Goal: Information Seeking & Learning: Understand process/instructions

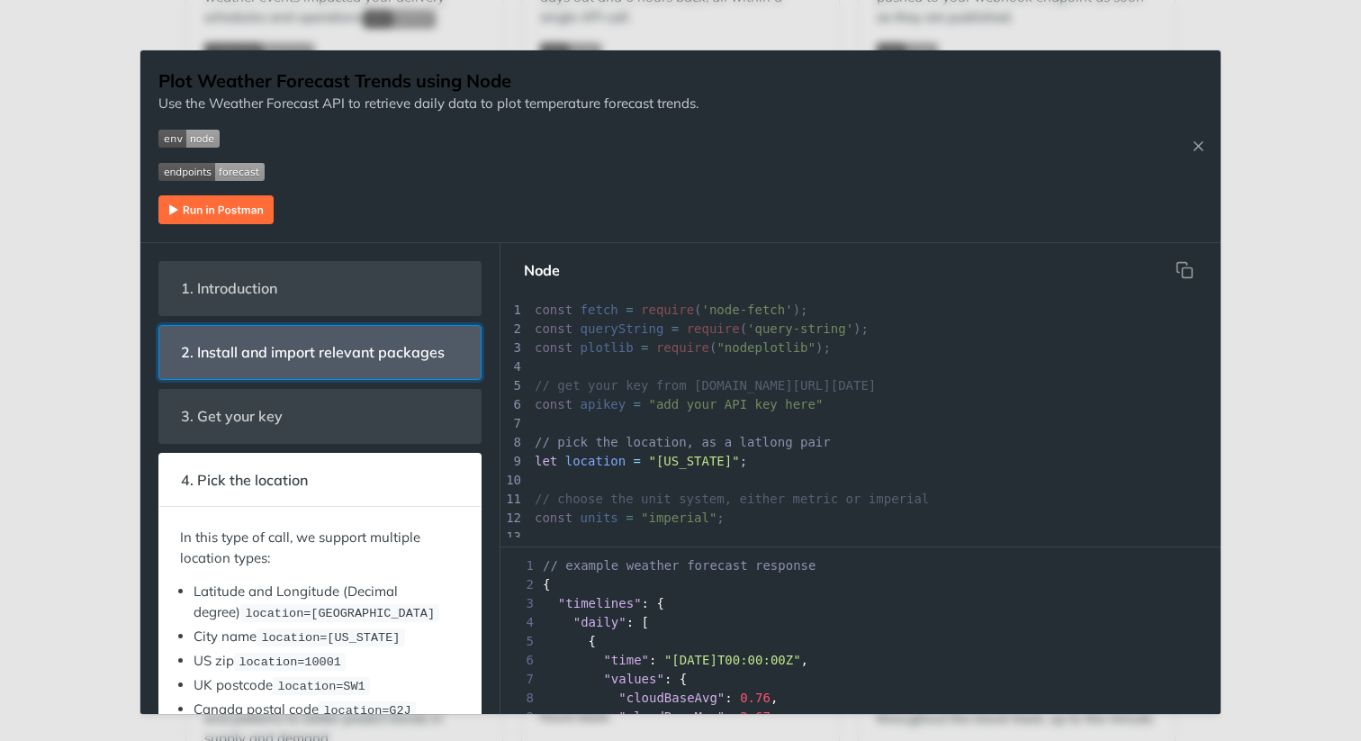
click at [389, 361] on span "2. Install and import relevant packages" at bounding box center [312, 352] width 289 height 35
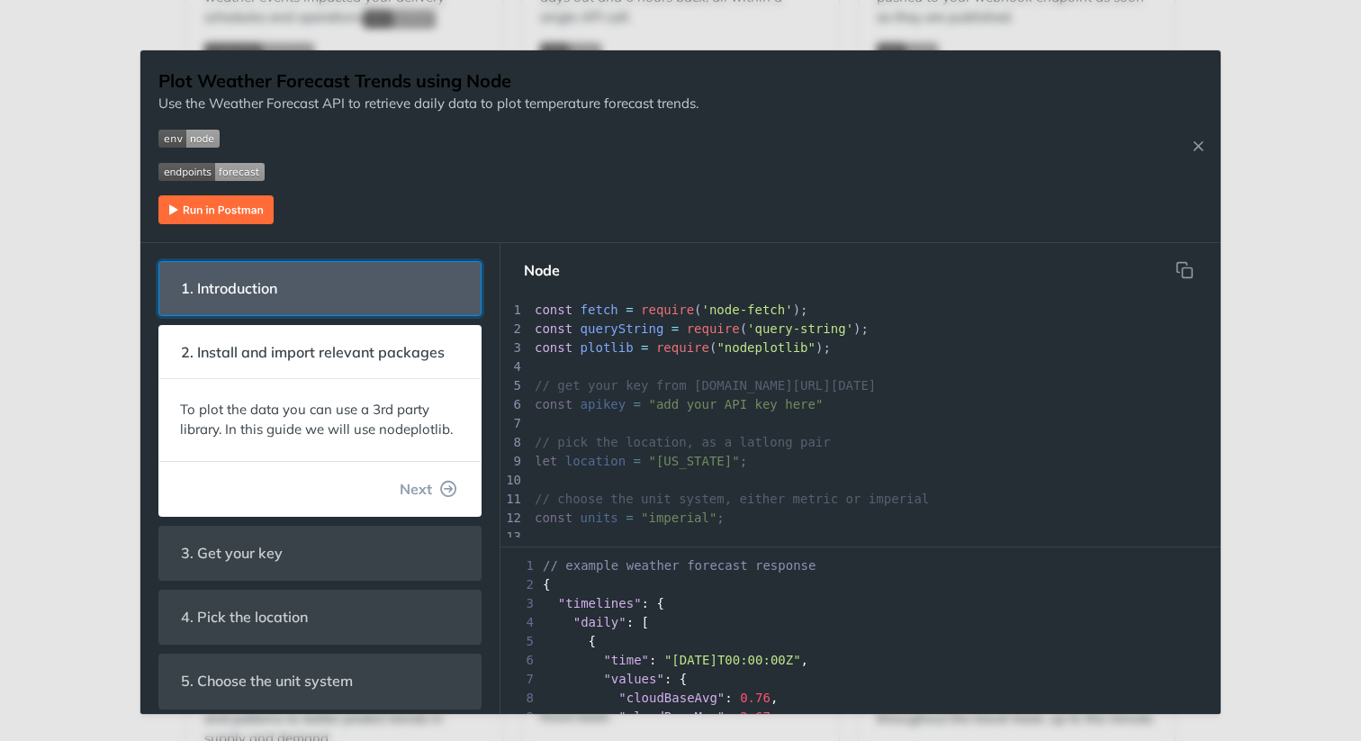
click at [424, 296] on header "1. Introduction" at bounding box center [319, 288] width 321 height 53
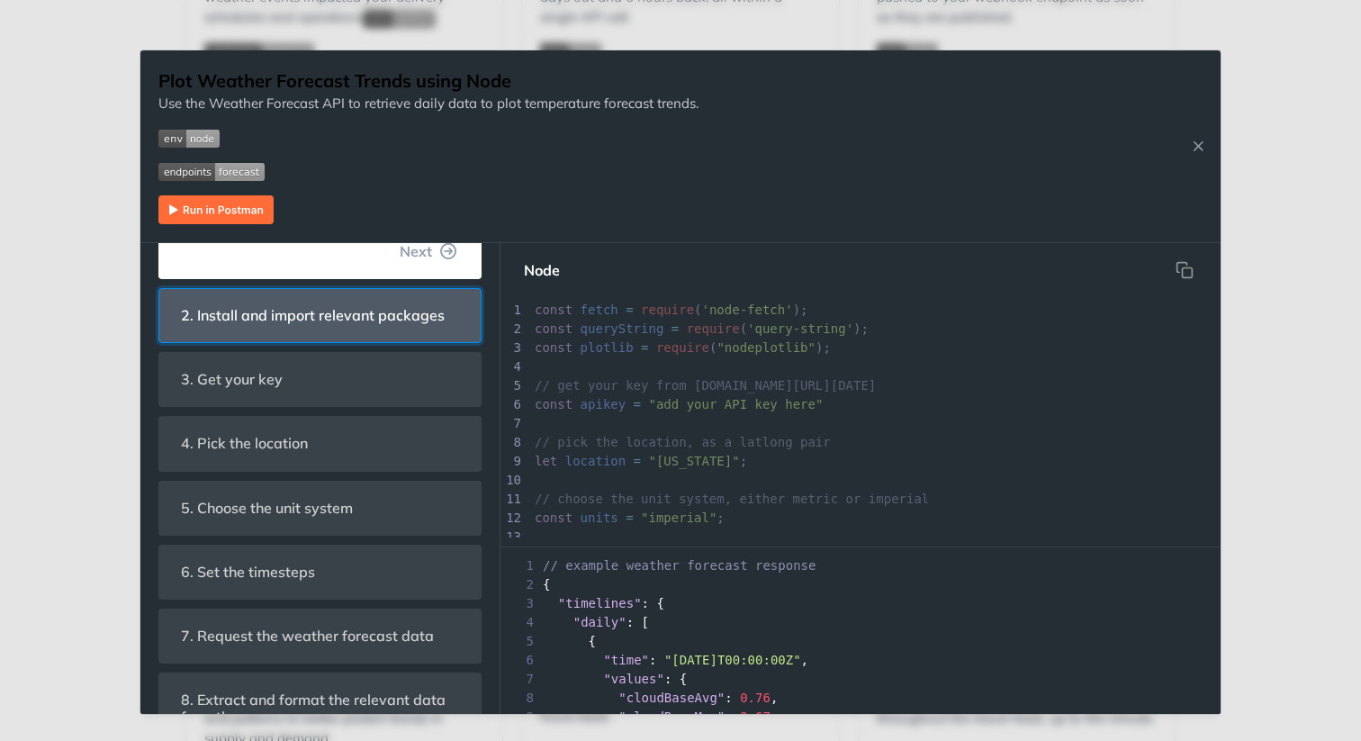
click at [368, 310] on span "2. Install and import relevant packages" at bounding box center [312, 315] width 289 height 35
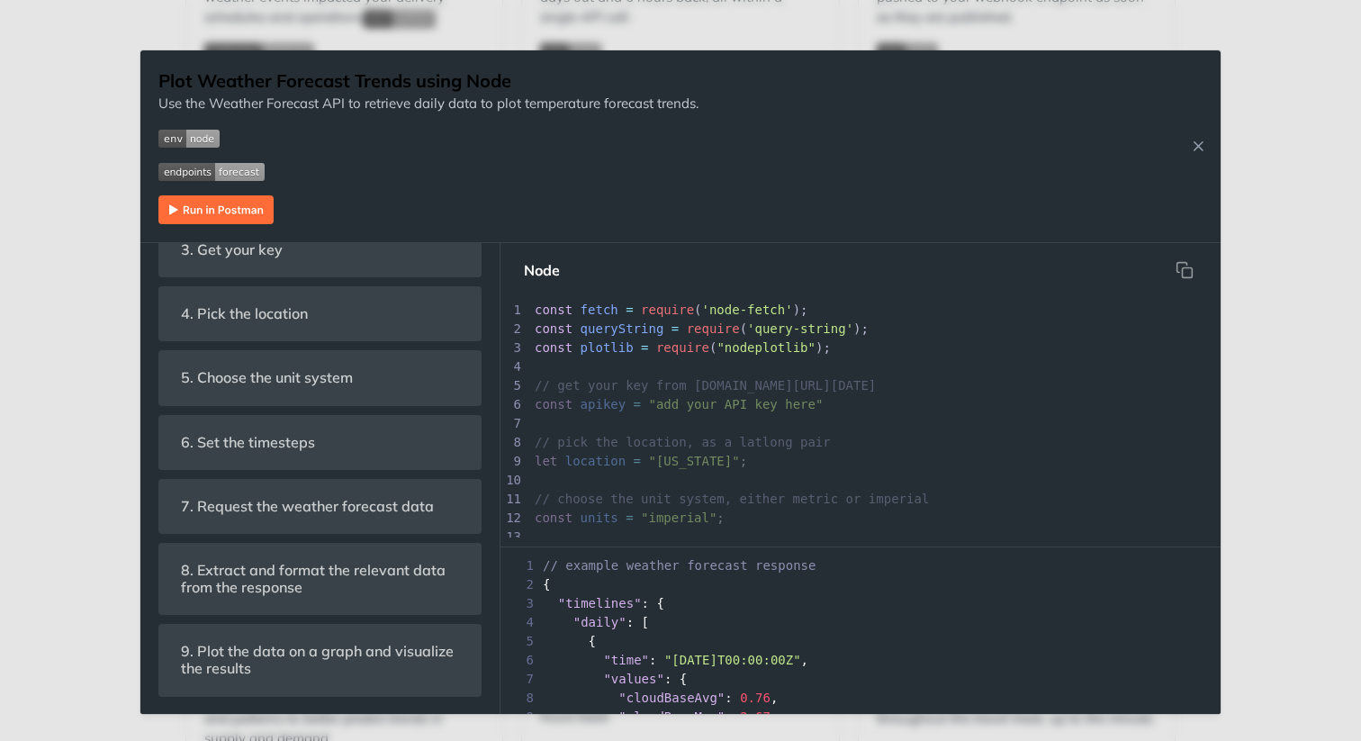
scroll to position [5, 0]
type textarea "node-fetch"
drag, startPoint x: 781, startPoint y: 307, endPoint x: 712, endPoint y: 307, distance: 69.3
click at [712, 307] on span "'node-fetch'" at bounding box center [747, 309] width 91 height 14
type textarea "const queryString = require('query-string'); const plotlib = require("nodeplotl…"
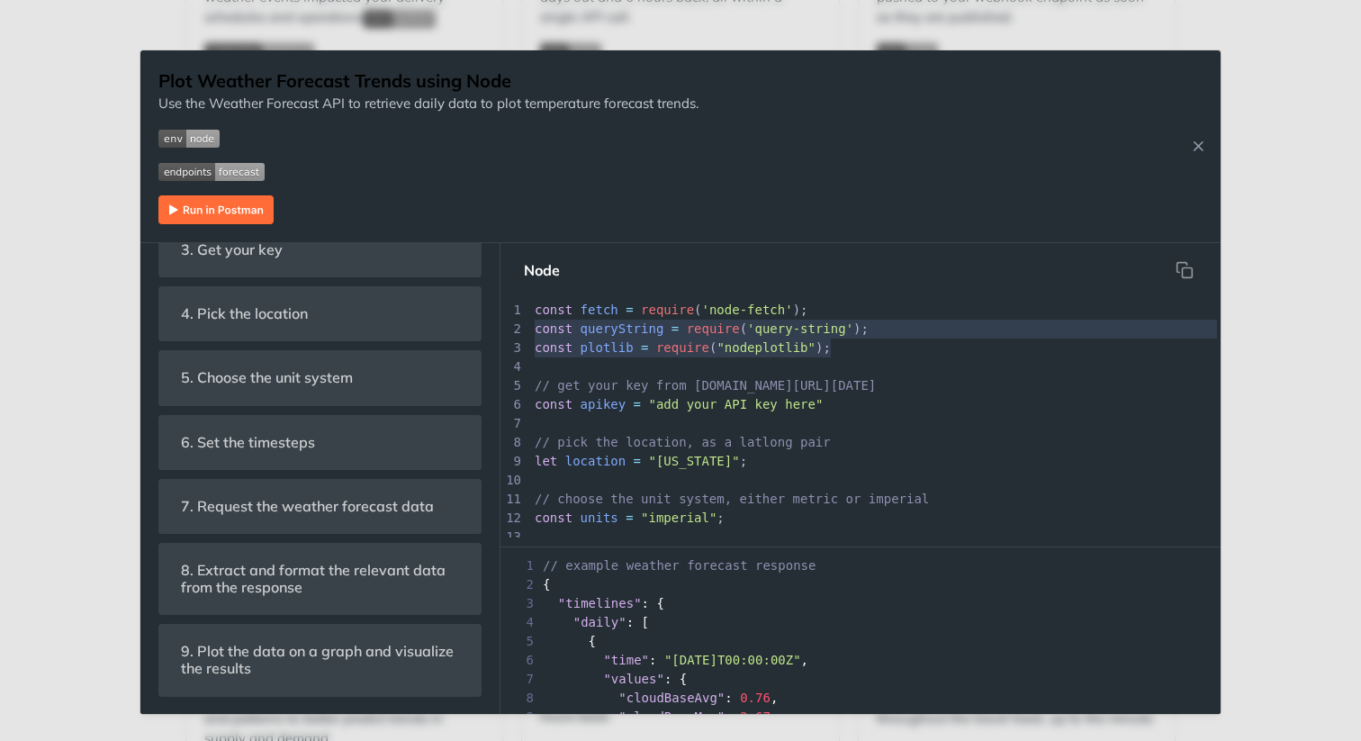
drag, startPoint x: 837, startPoint y: 353, endPoint x: 526, endPoint y: 328, distance: 312.3
click at [526, 328] on div "x ​ 1 const fetch = require ( 'node-fetch' ); 2 const queryString = require ( '…" at bounding box center [882, 417] width 765 height 240
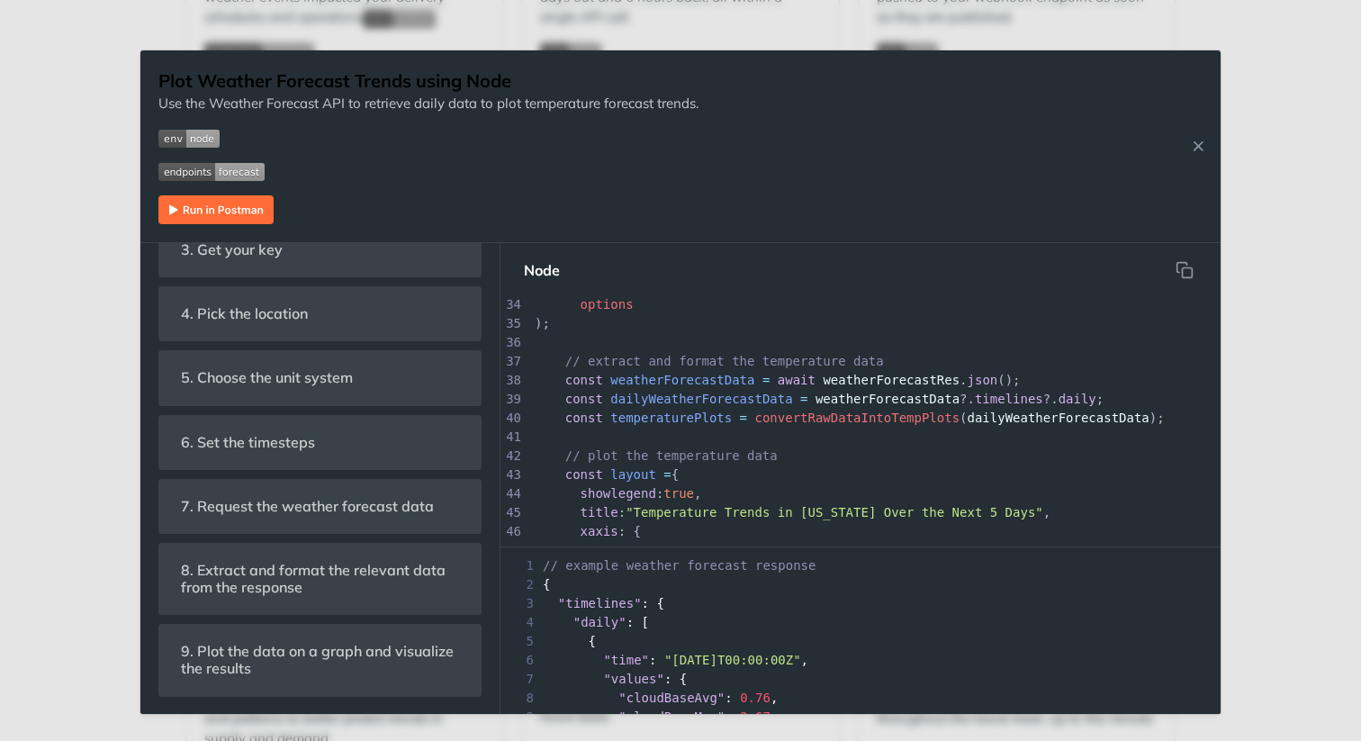
scroll to position [553, 0]
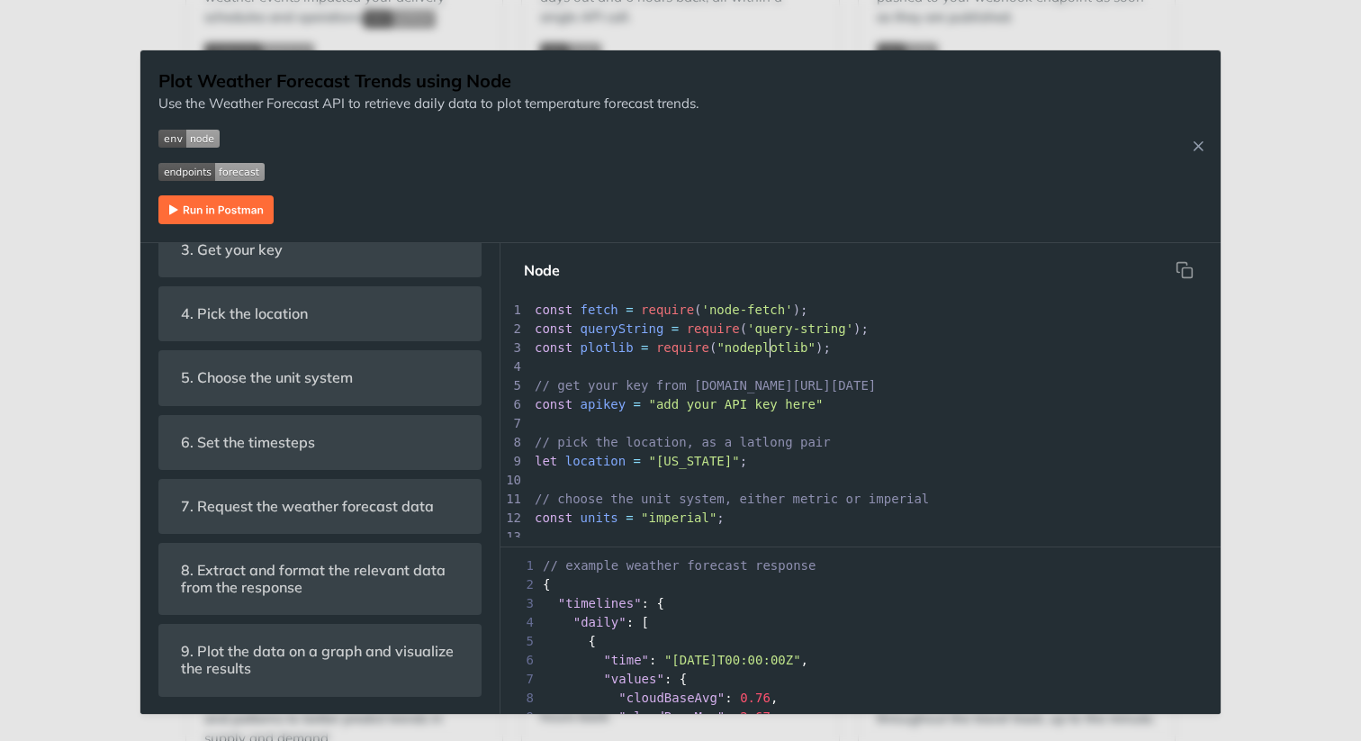
click at [589, 344] on span "plotlib" at bounding box center [606, 347] width 53 height 14
type textarea "plotlib"
click at [589, 344] on span "plotlib" at bounding box center [606, 347] width 53 height 14
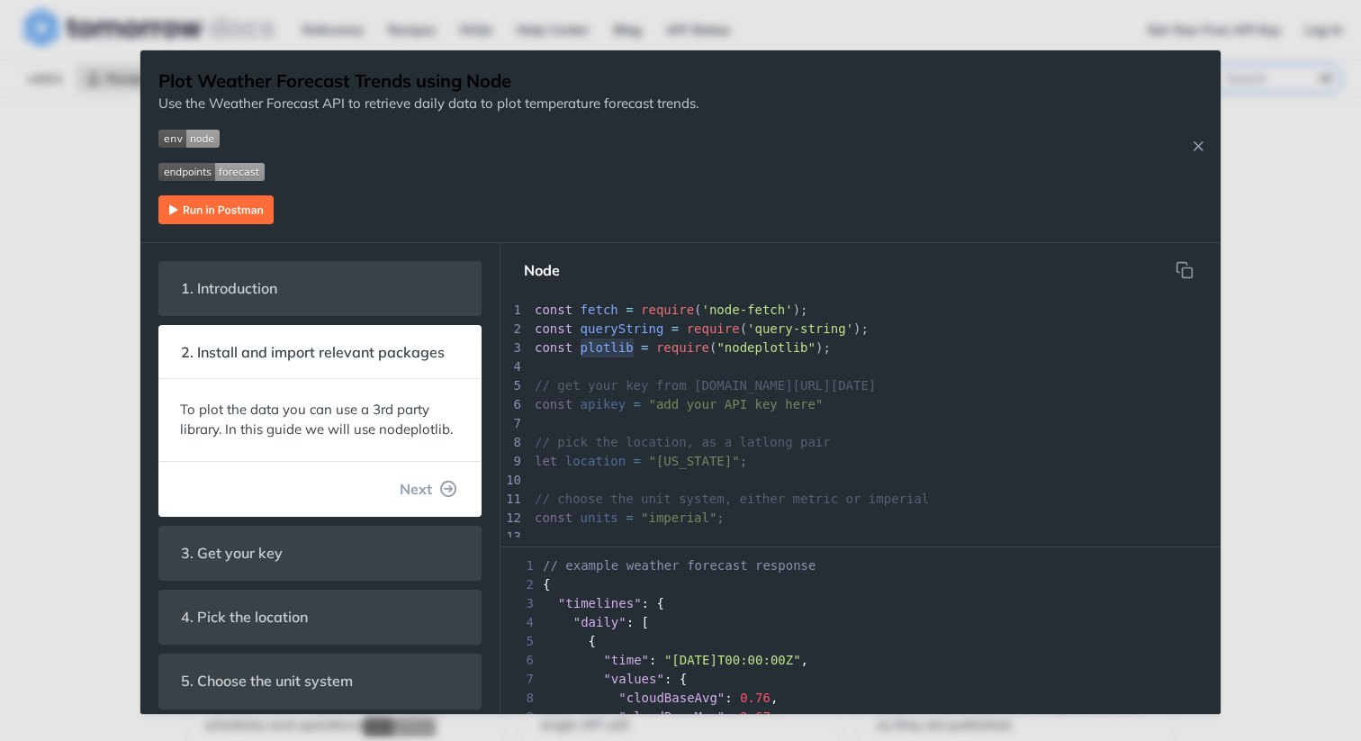
click at [862, 439] on pre "// pick the location, as a latlong pair" at bounding box center [875, 442] width 689 height 19
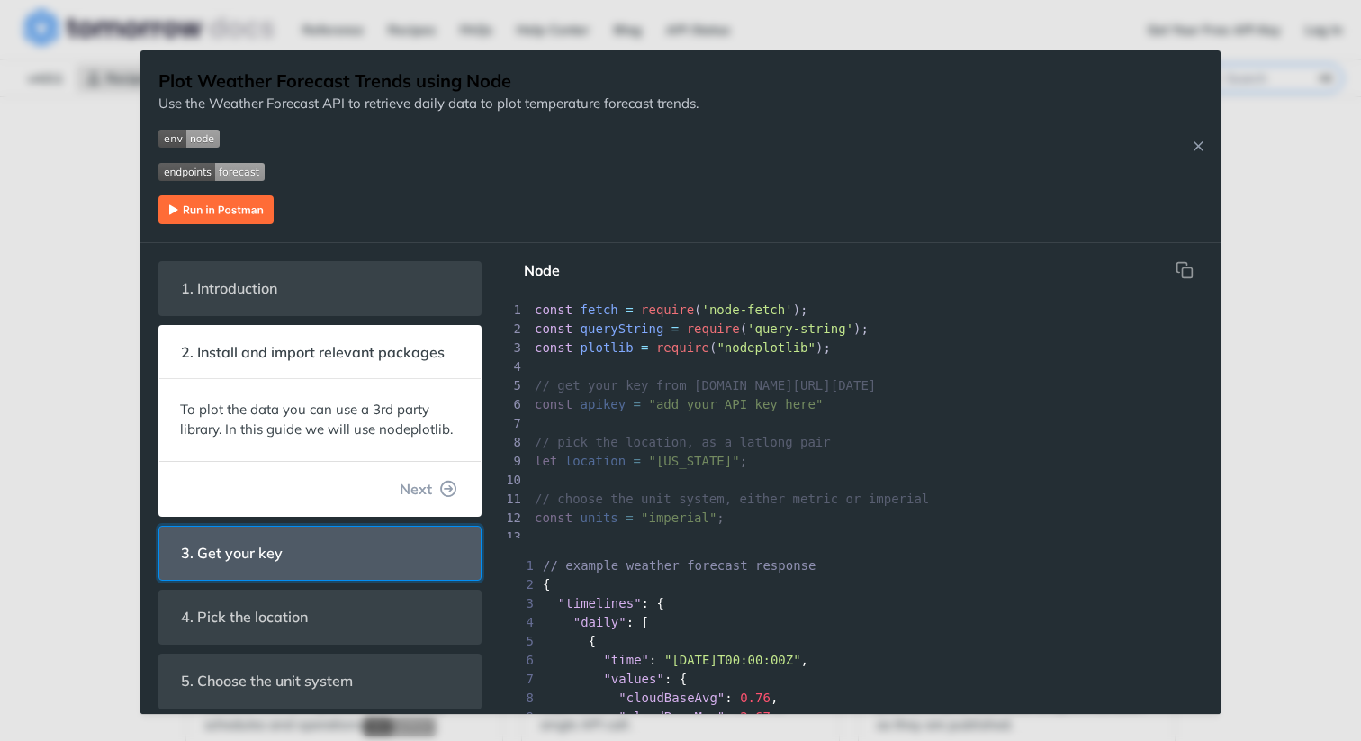
click at [315, 561] on header "3. Get your key" at bounding box center [319, 552] width 321 height 53
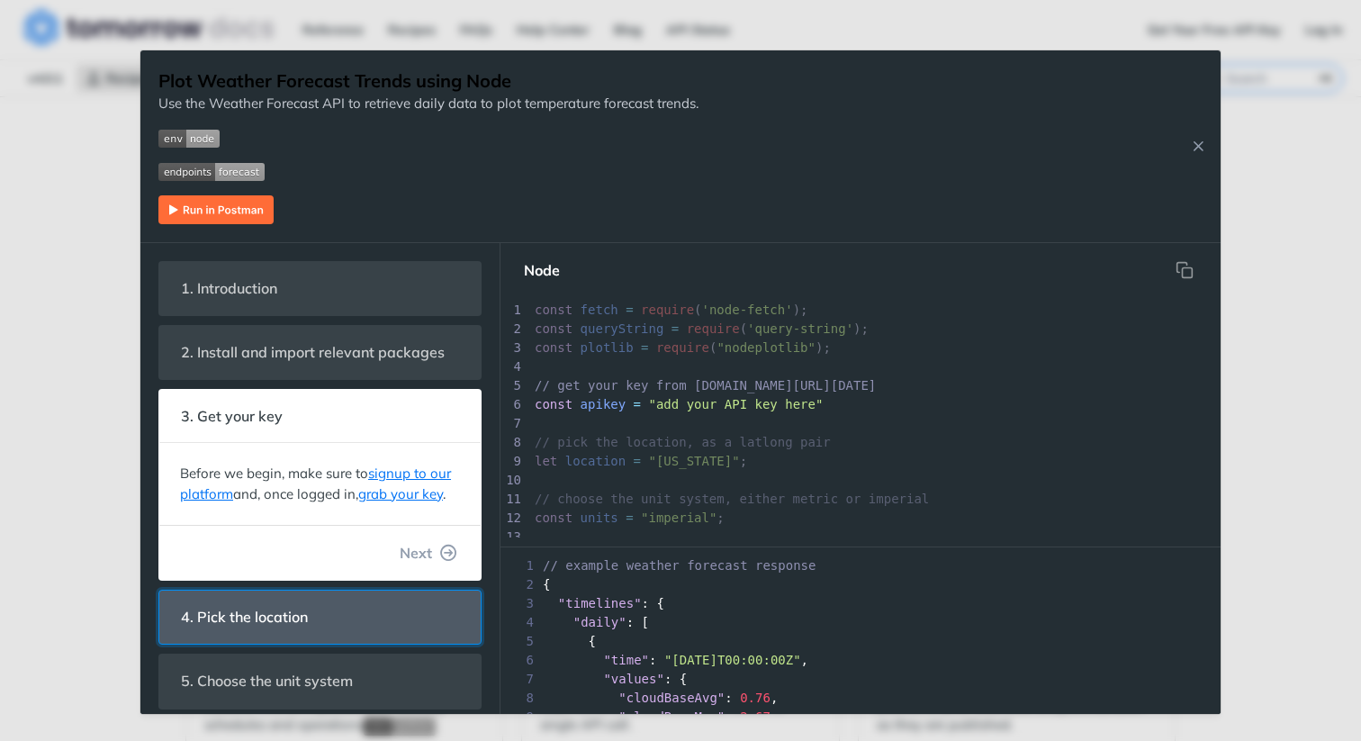
click at [312, 616] on span "4. Pick the location" at bounding box center [244, 616] width 152 height 35
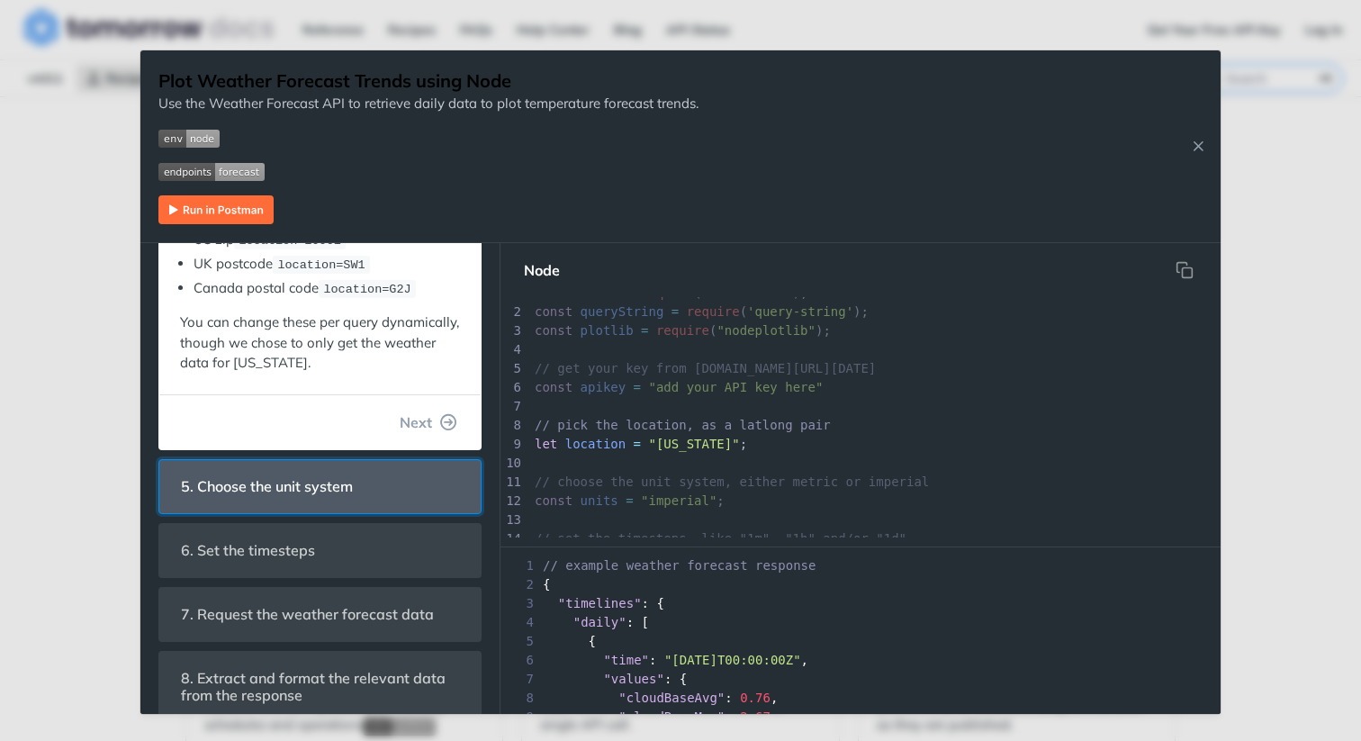
click at [336, 508] on header "5. Choose the unit system" at bounding box center [319, 486] width 321 height 53
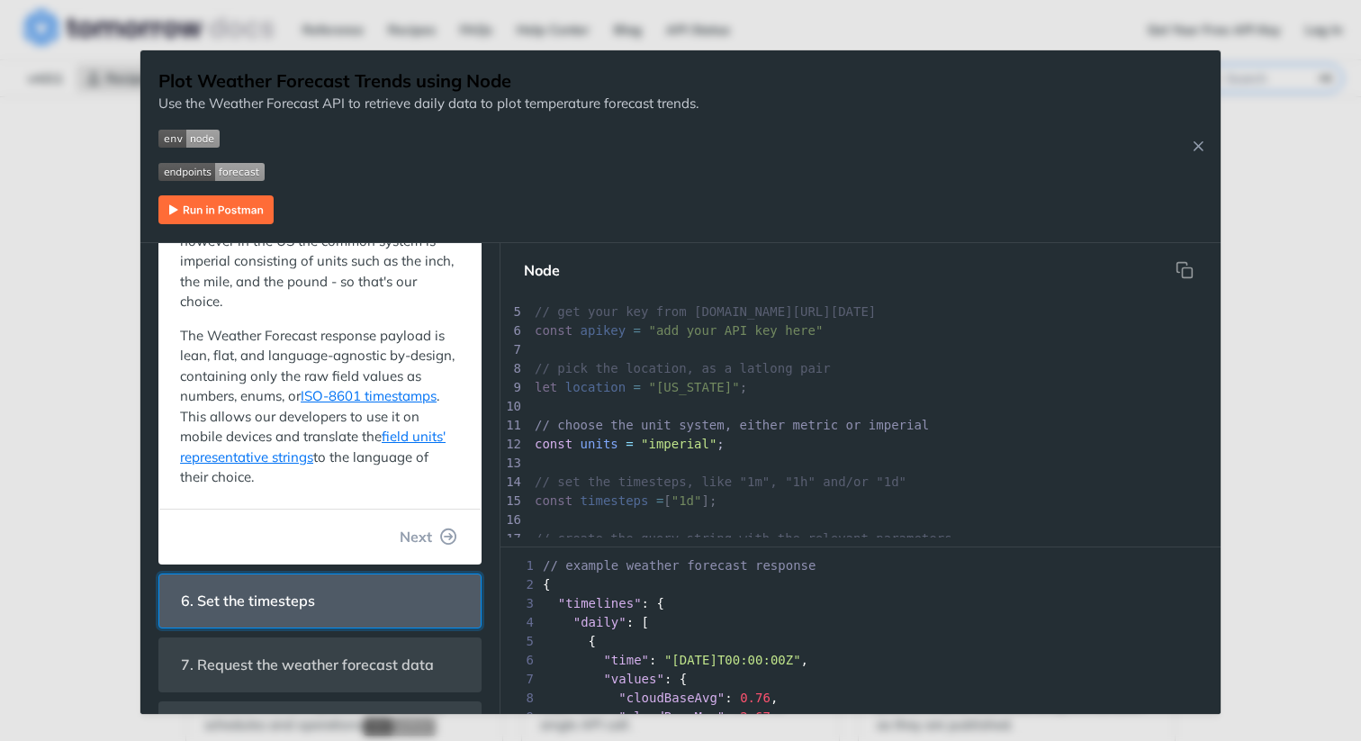
click at [338, 591] on header "6. Set the timesteps" at bounding box center [319, 600] width 321 height 53
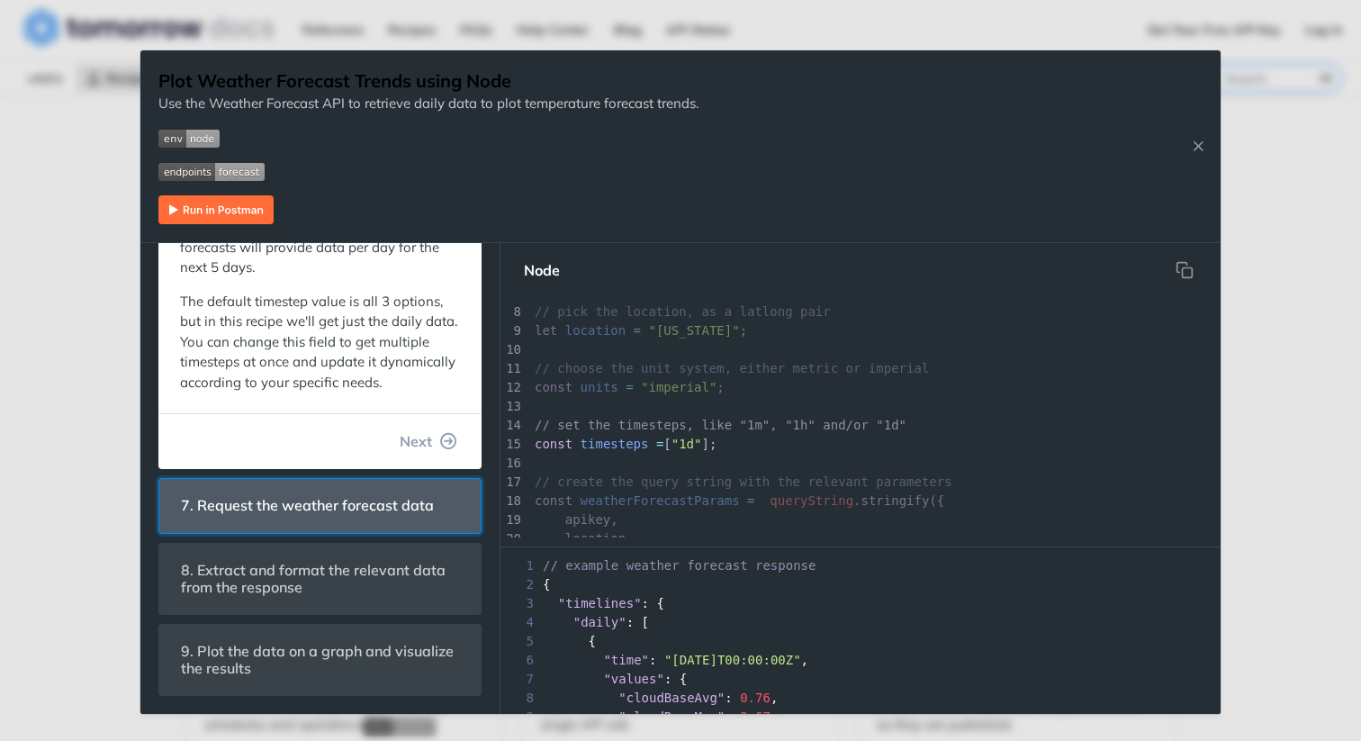
click at [342, 507] on span "7. Request the weather forecast data" at bounding box center [307, 505] width 278 height 35
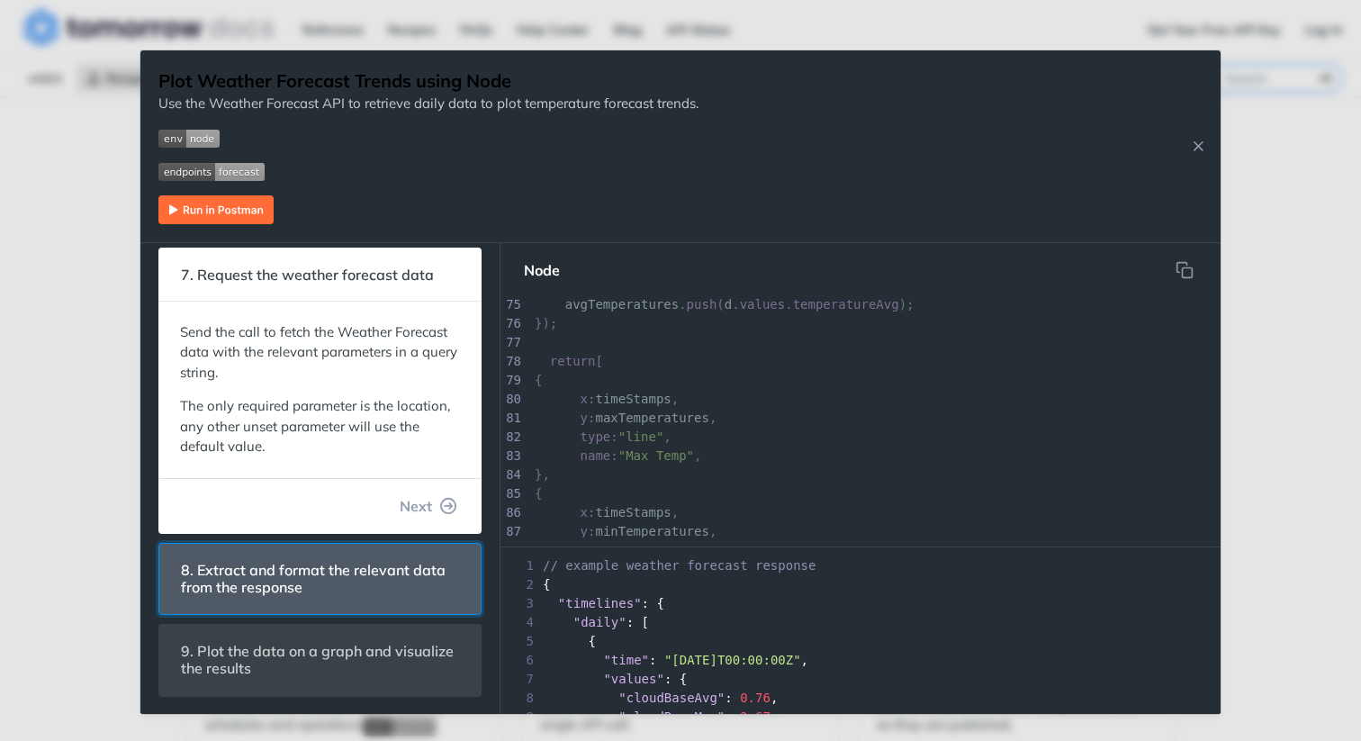
click at [351, 573] on span "8. Extract and format the relevant data from the response" at bounding box center [319, 579] width 303 height 52
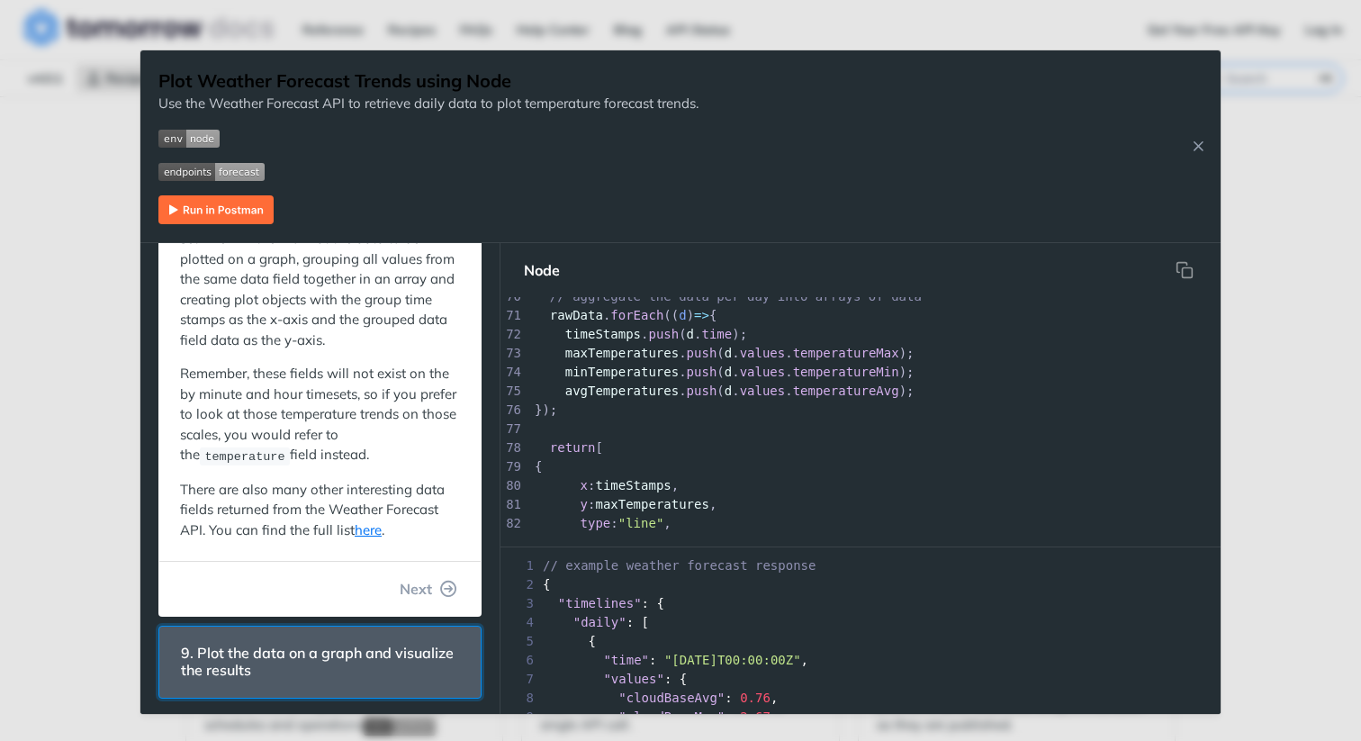
click at [270, 653] on span "9. Plot the data on a graph and visualize the results" at bounding box center [319, 661] width 303 height 52
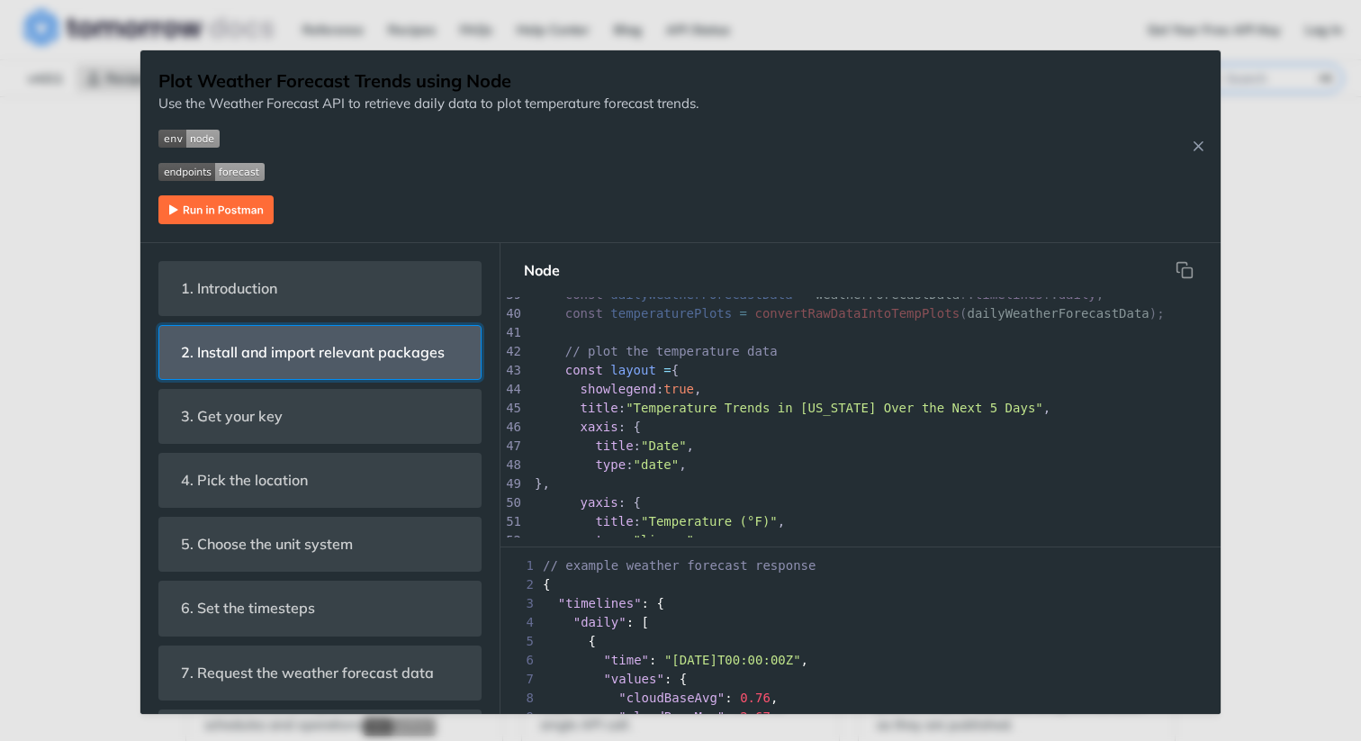
click at [340, 372] on header "2. Install and import relevant packages" at bounding box center [319, 352] width 321 height 53
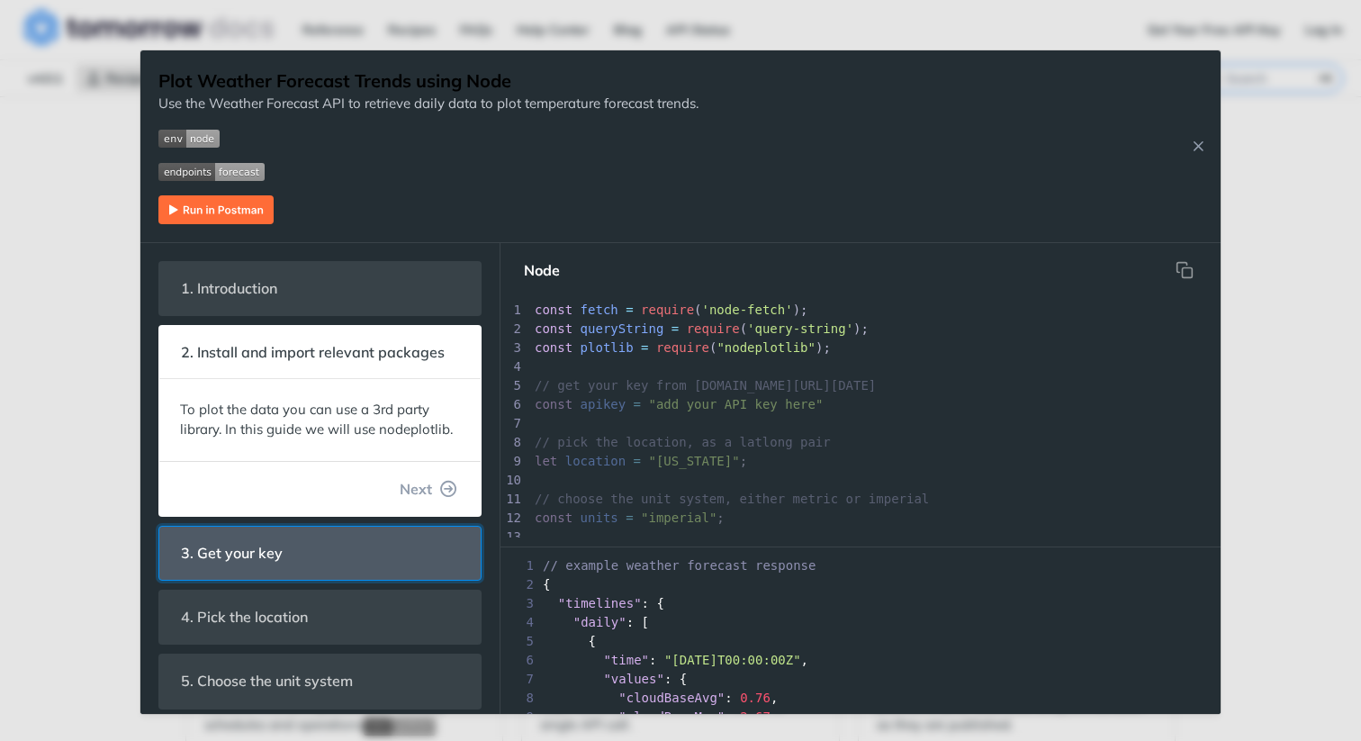
click at [321, 549] on header "3. Get your key" at bounding box center [319, 552] width 321 height 53
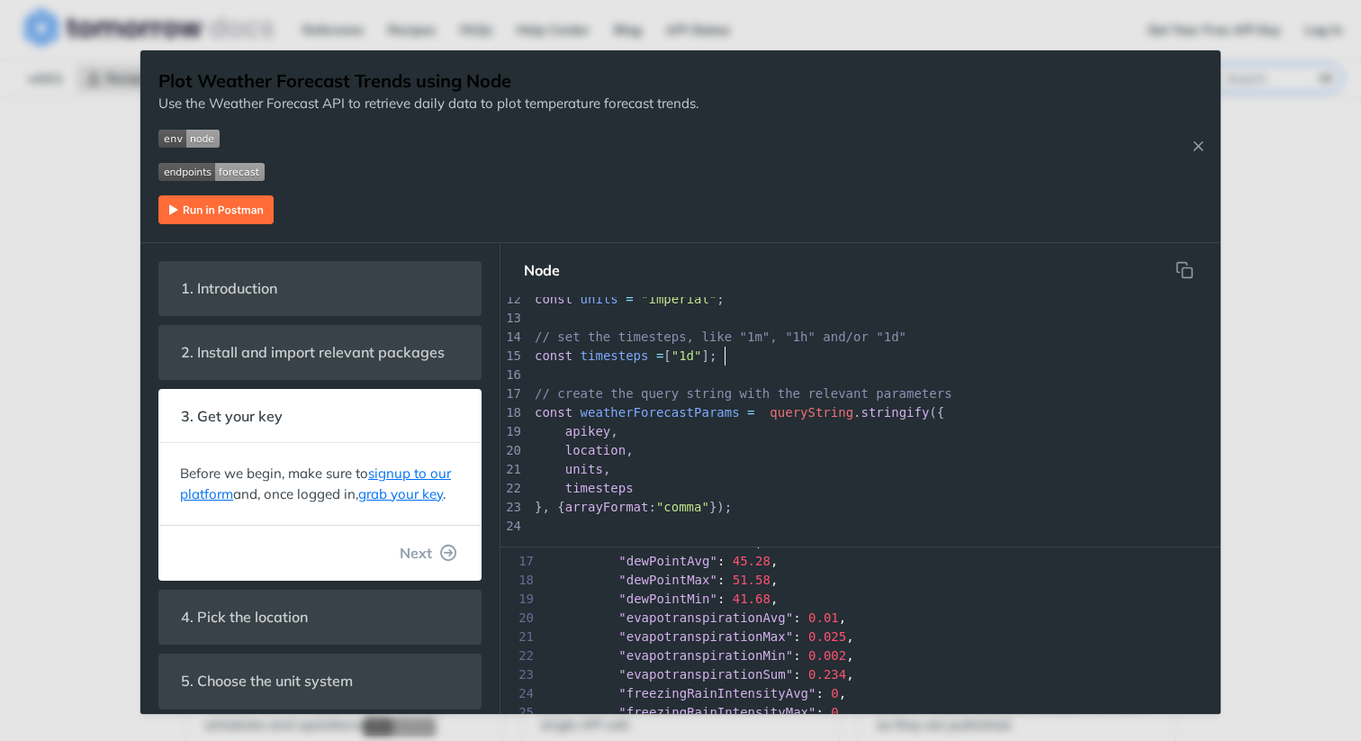
scroll to position [5, 0]
type textarea "const timesteps = ["1d"];"
drag, startPoint x: 748, startPoint y: 355, endPoint x: 535, endPoint y: 354, distance: 212.4
click at [535, 354] on div "x ​ 1 const fetch = require ( 'node-fetch' ); 2 const queryString = require ( '…" at bounding box center [875, 403] width 689 height 643
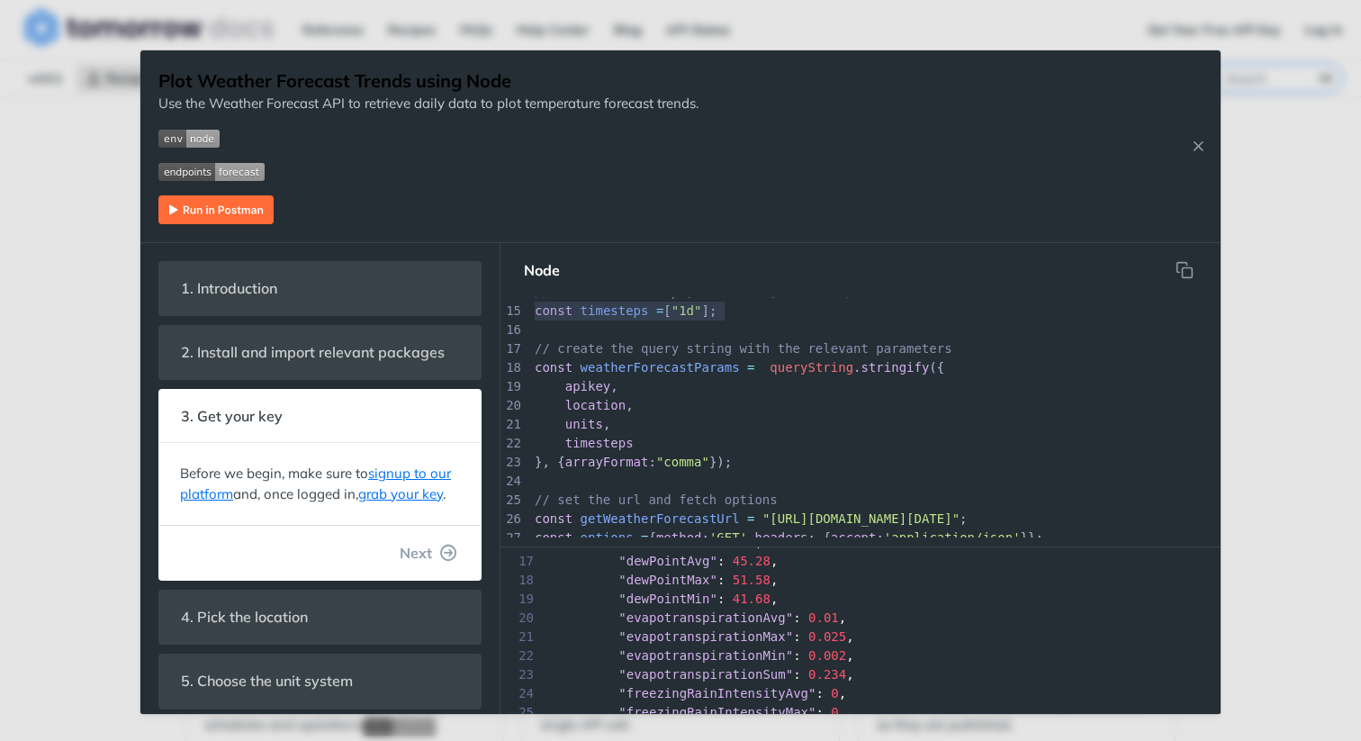
scroll to position [292, 0]
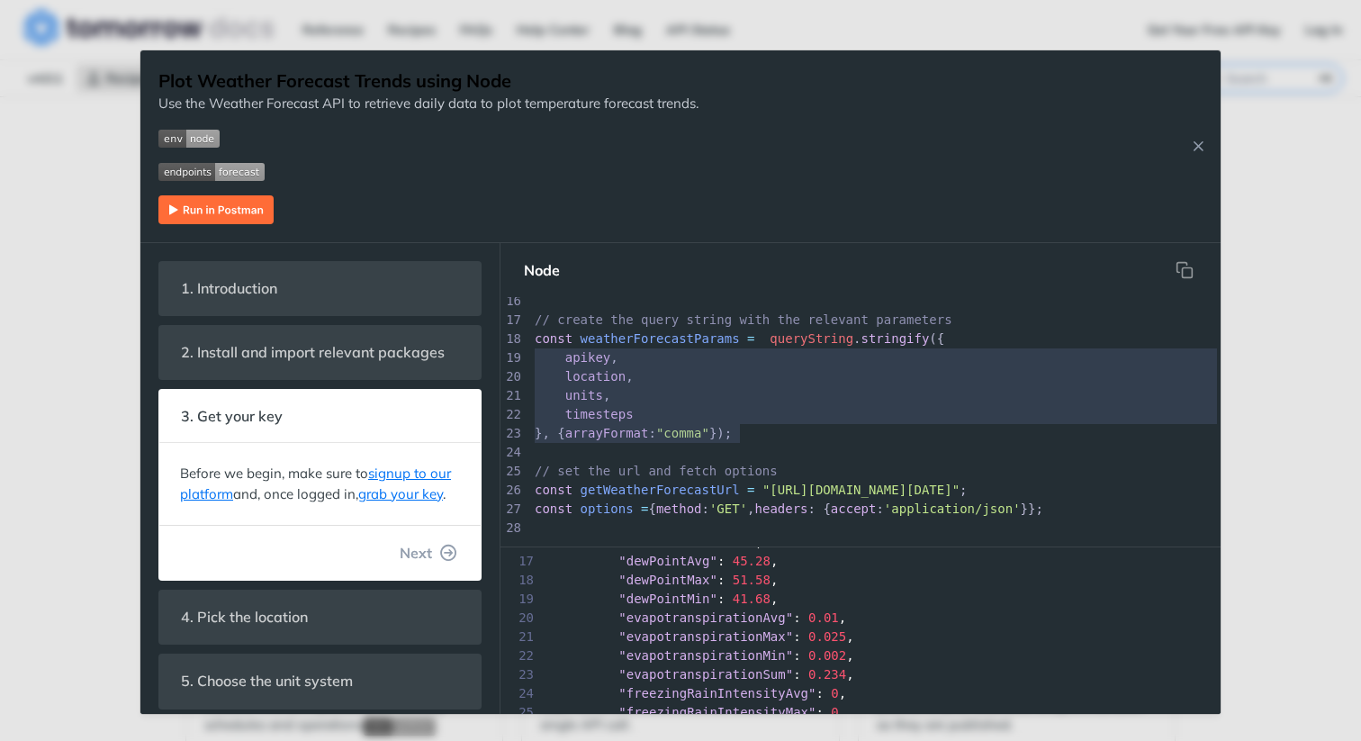
type textarea "const weatherForecastParams = queryString.stringify({ apikey, location, units, …"
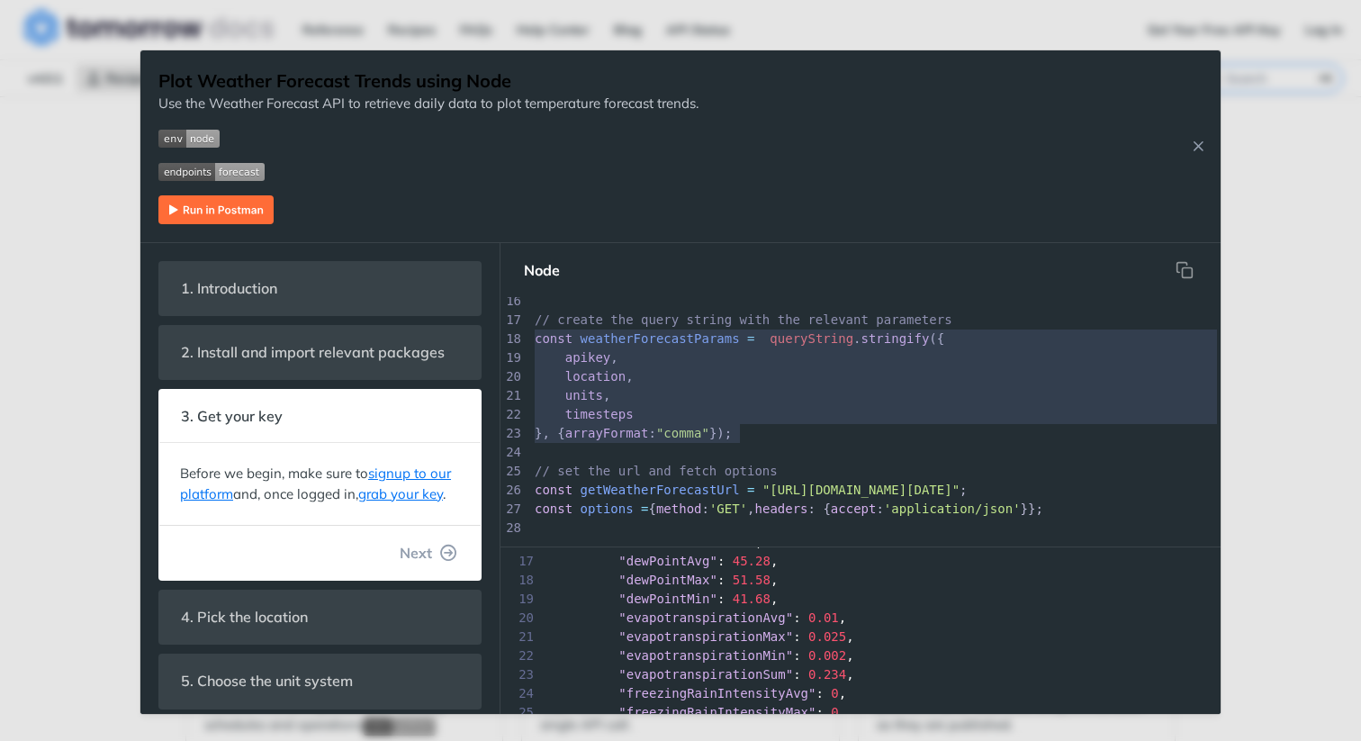
drag, startPoint x: 773, startPoint y: 431, endPoint x: 530, endPoint y: 346, distance: 257.6
click at [530, 344] on div "x ​ 1 const fetch = require ( 'node-fetch' ); 2 const queryString = require ( '…" at bounding box center [882, 417] width 765 height 240
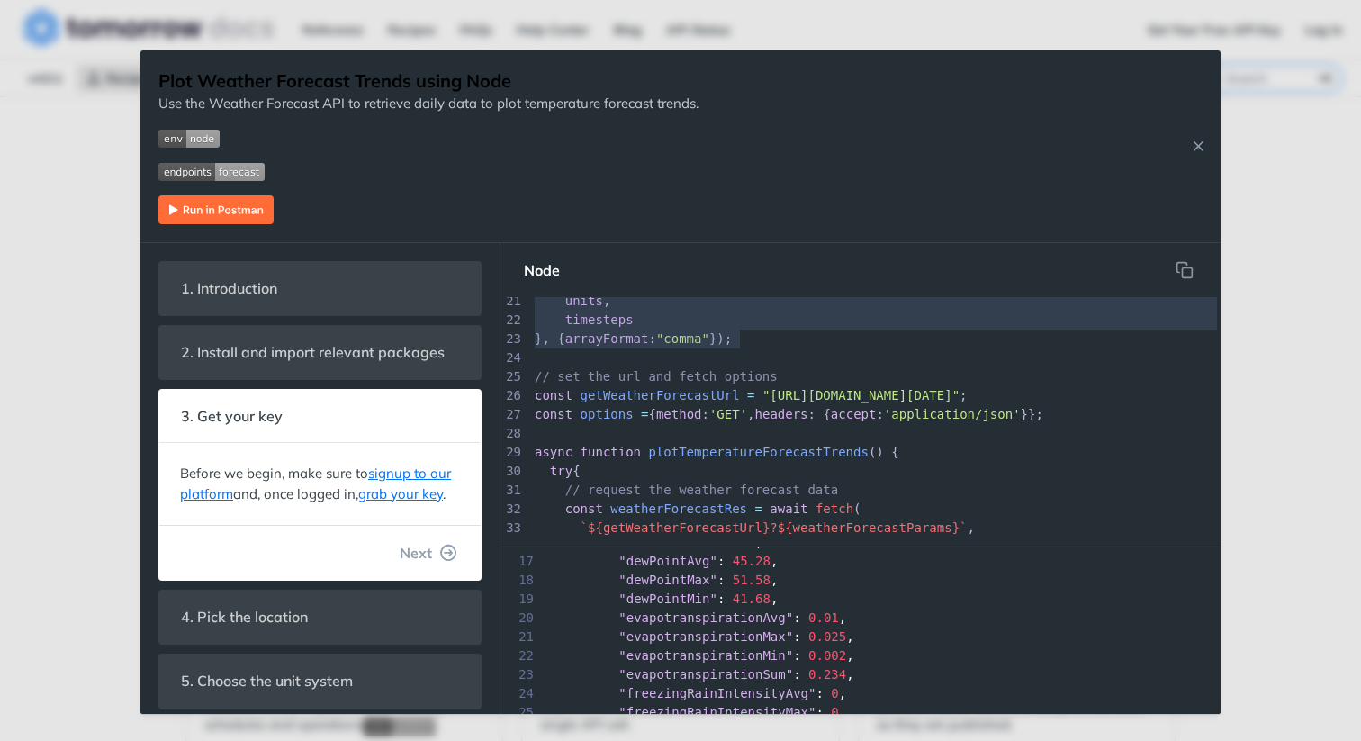
scroll to position [405, 0]
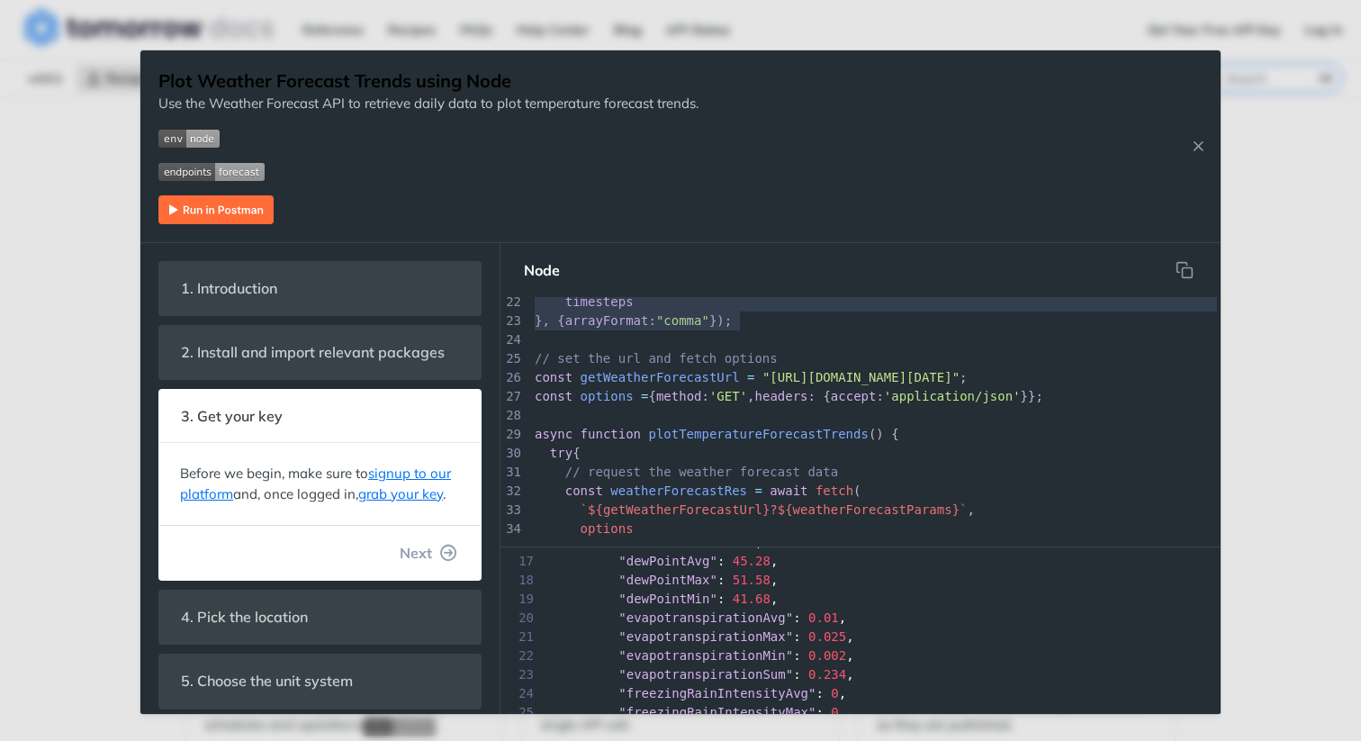
click at [743, 383] on span "const getWeatherForecastUrl = "[URL][DOMAIN_NAME][DATE]" ;" at bounding box center [751, 377] width 433 height 14
click at [743, 383] on div "x ​ 1 const fetch = require ( 'node-fetch' ); 2 const queryString = require ( '…" at bounding box center [875, 321] width 689 height 850
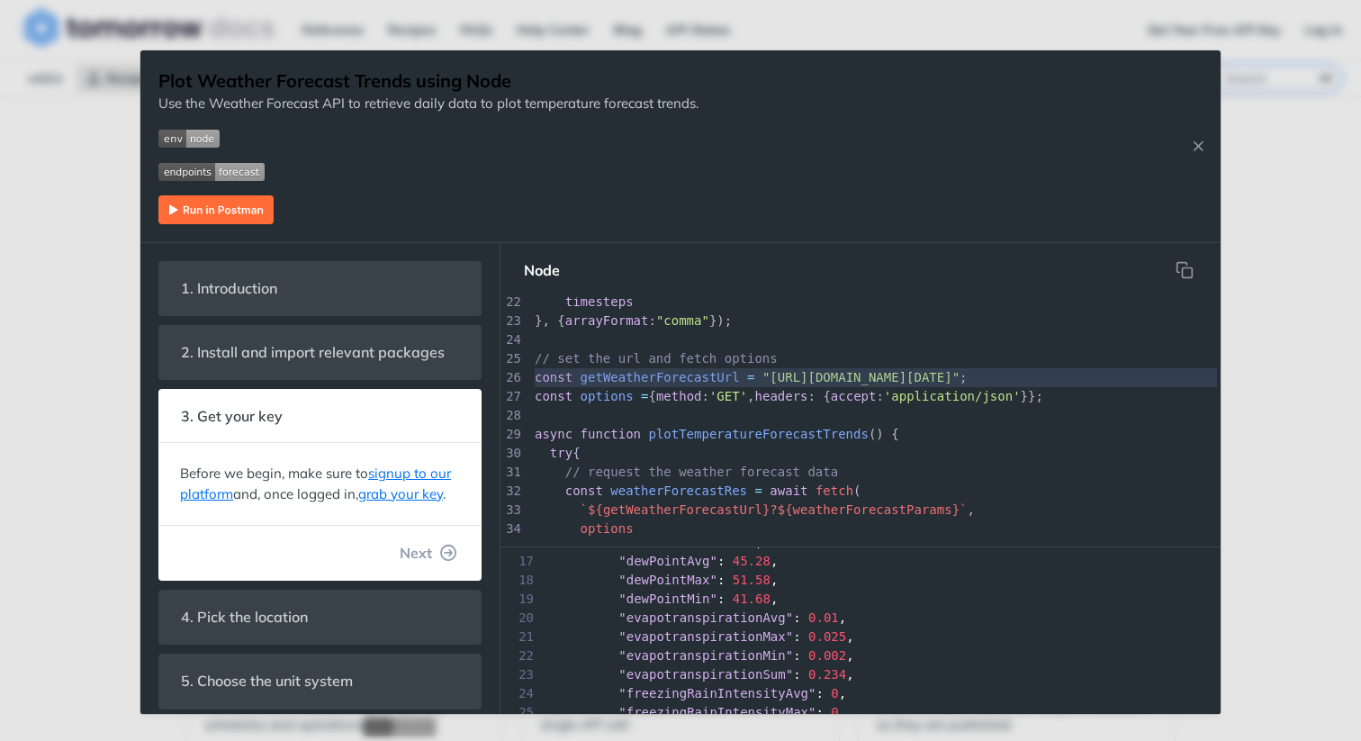
type textarea "const getWeatherForecastUrl = "[URL][DOMAIN_NAME][DATE]"; const options = {meth…"
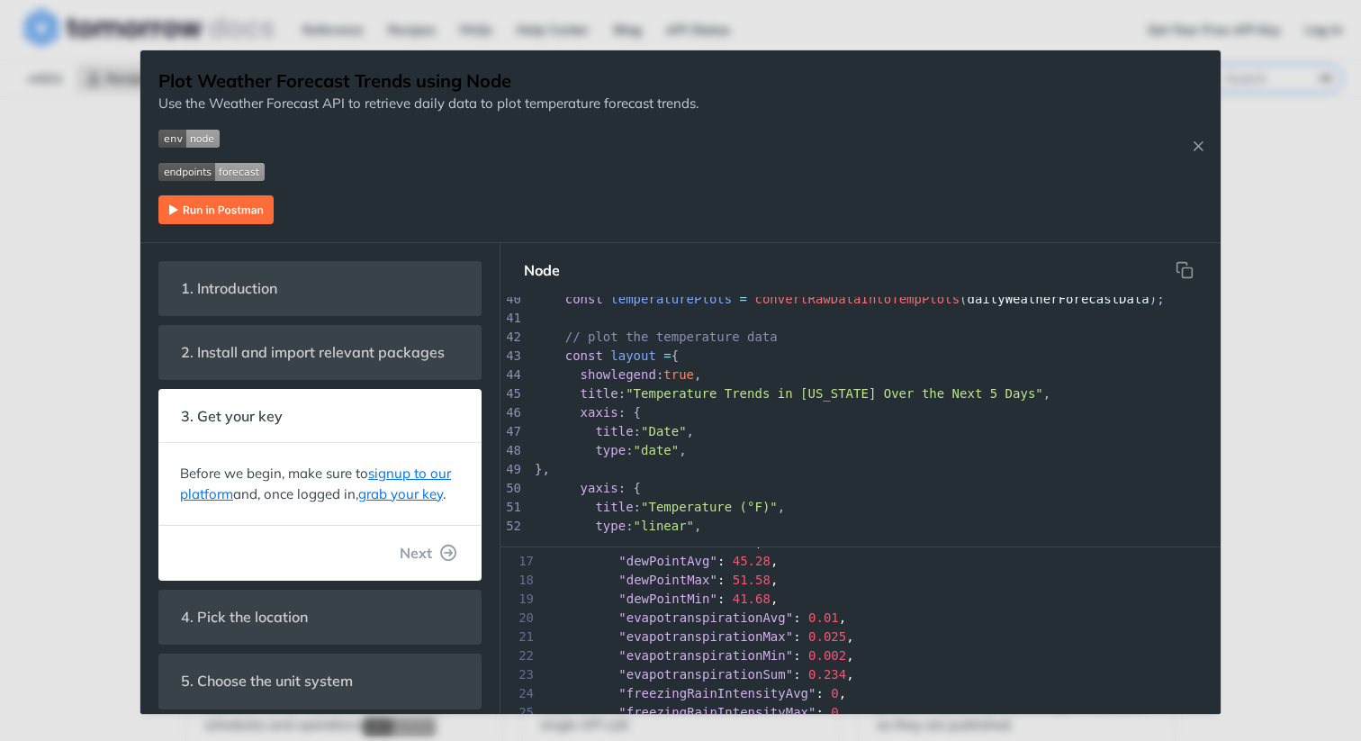
scroll to position [778, 0]
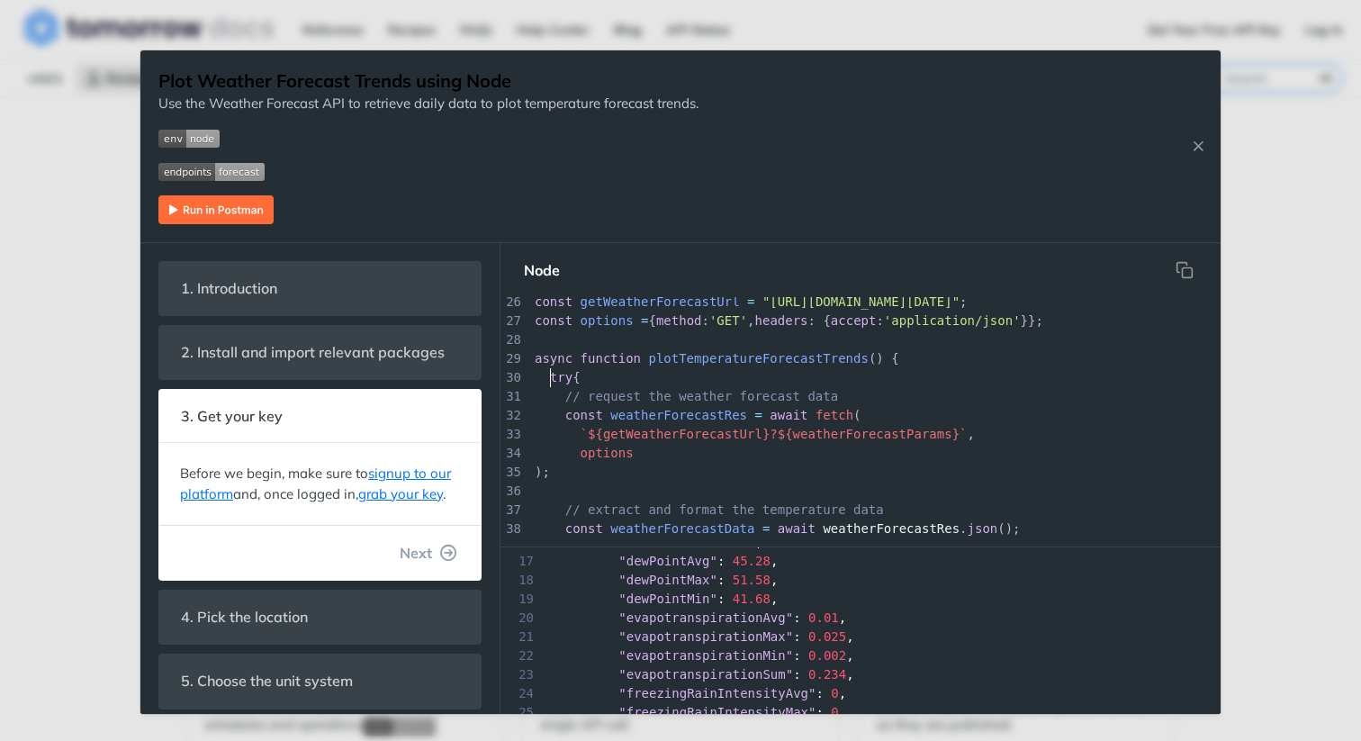
drag, startPoint x: 550, startPoint y: 379, endPoint x: 607, endPoint y: 385, distance: 57.9
click at [606, 384] on pre "try {" at bounding box center [875, 377] width 689 height 19
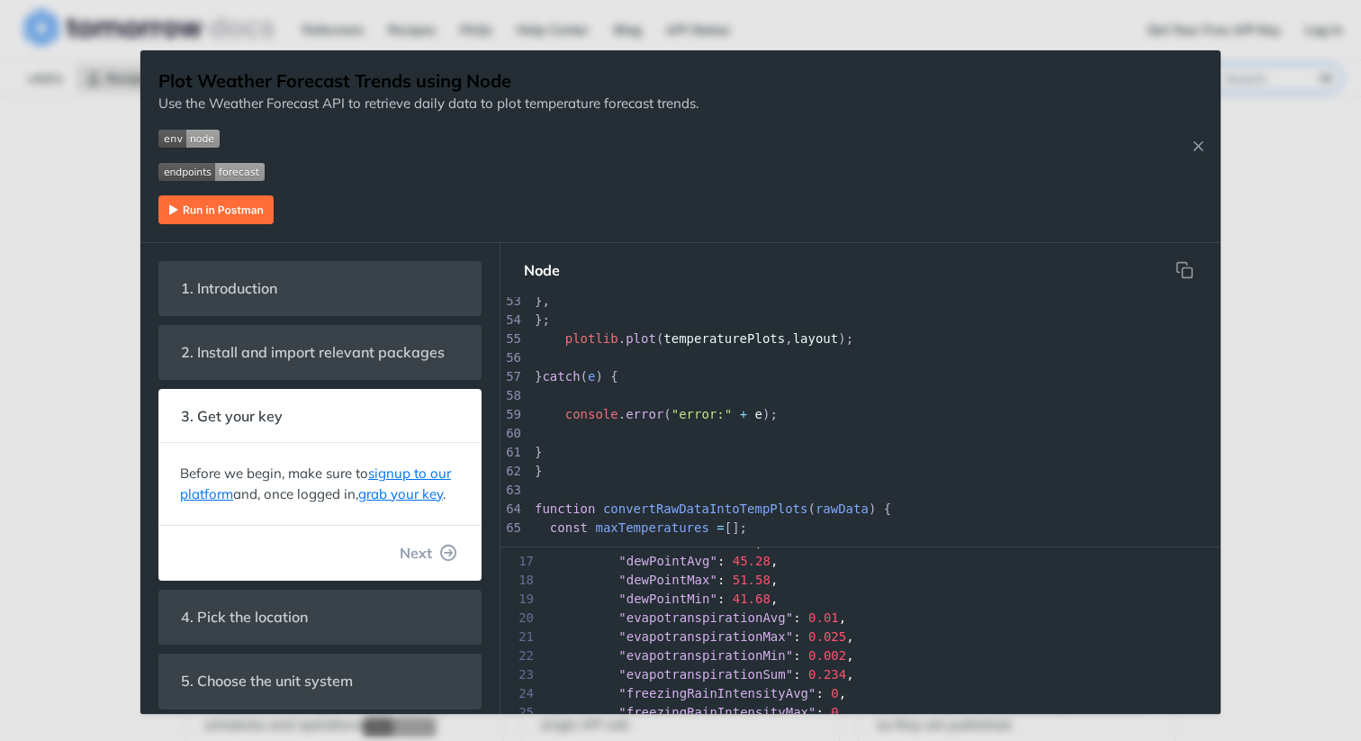
type textarea "try { // request the weather forecast data const weatherForecastRes = await fet…"
click at [591, 454] on pre "}" at bounding box center [875, 452] width 689 height 19
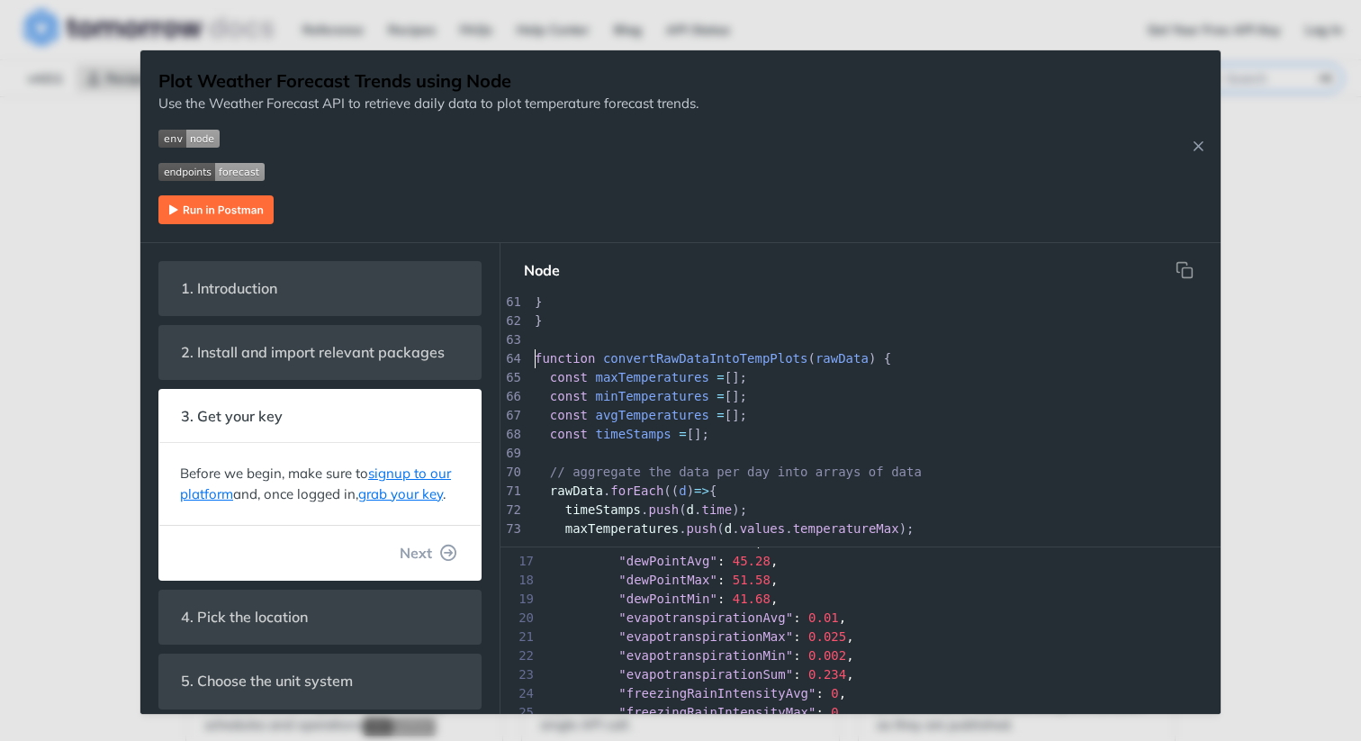
type textarea "function convert"
drag, startPoint x: 533, startPoint y: 357, endPoint x: 658, endPoint y: 356, distance: 125.1
click at [658, 356] on pre "function convertRawDataIntoTempPlots ( rawData ) {" at bounding box center [875, 358] width 689 height 19
click at [578, 389] on span "const" at bounding box center [569, 396] width 38 height 14
drag, startPoint x: 535, startPoint y: 355, endPoint x: 681, endPoint y: 366, distance: 147.1
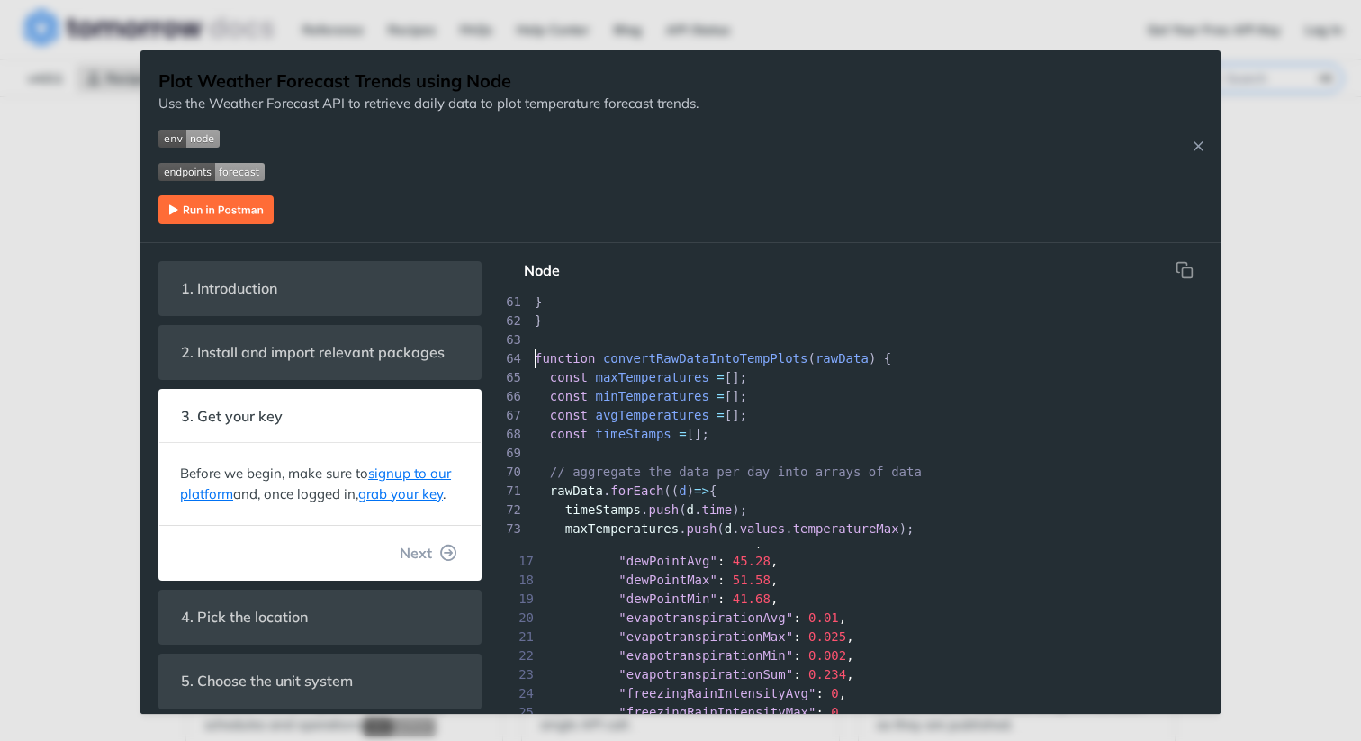
click at [681, 366] on pre "function convertRawDataIntoTempPlots ( rawData ) {" at bounding box center [875, 358] width 689 height 19
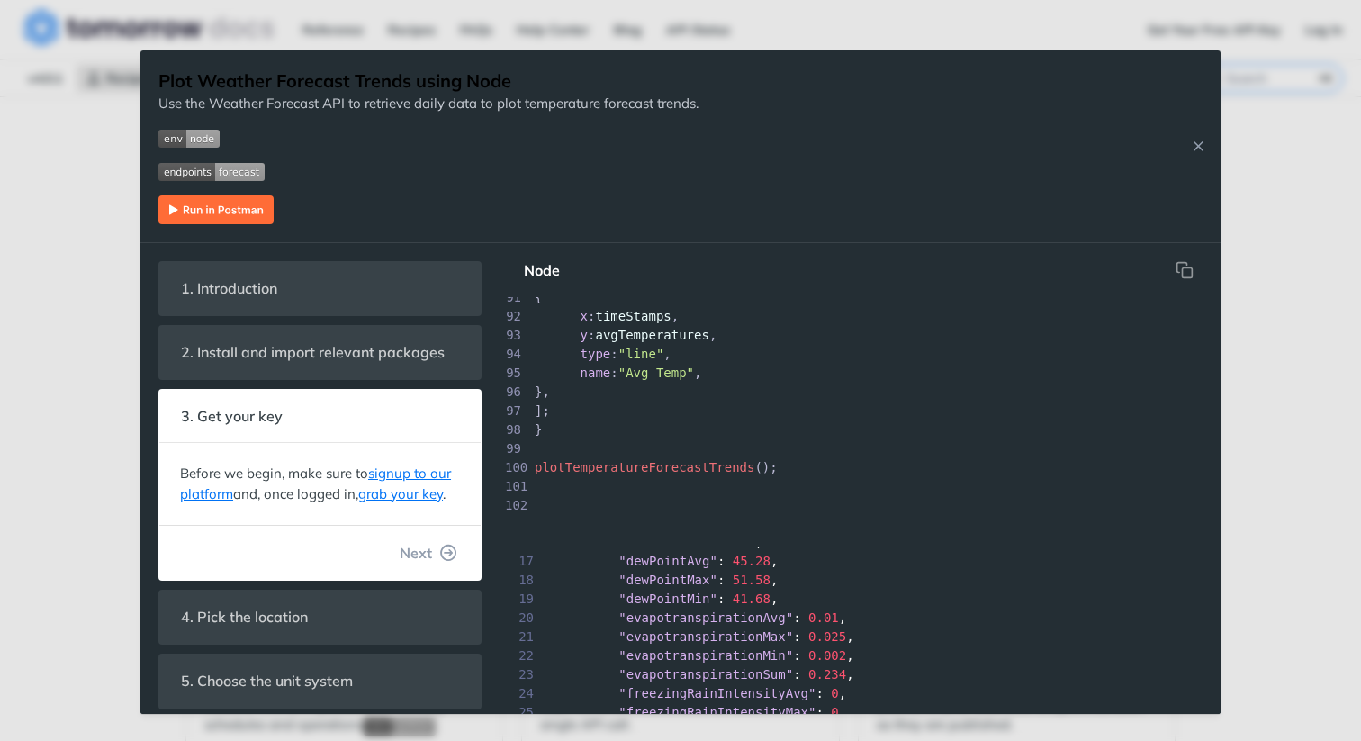
type textarea "function convertRawDataIntoTempPlots(rawData) { const maxTemperatures = []; con…"
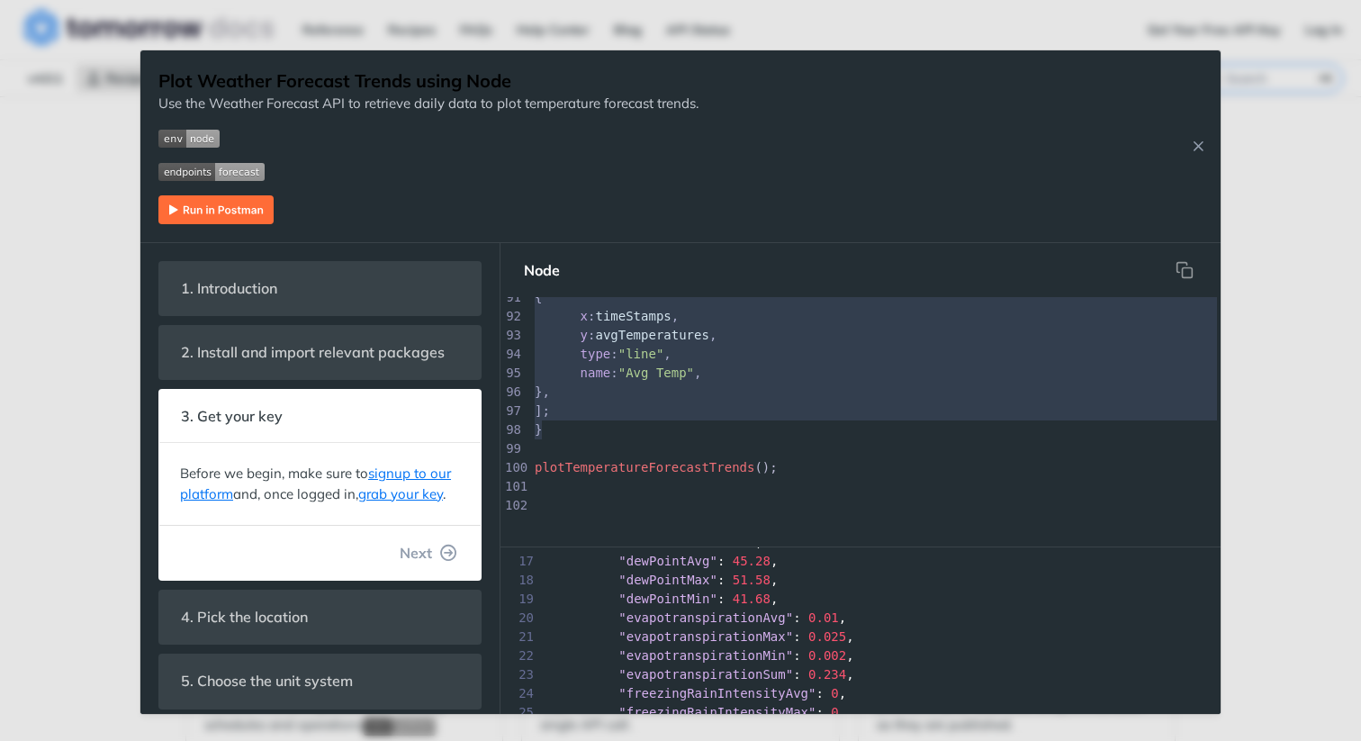
click at [652, 429] on pre "}" at bounding box center [875, 429] width 689 height 19
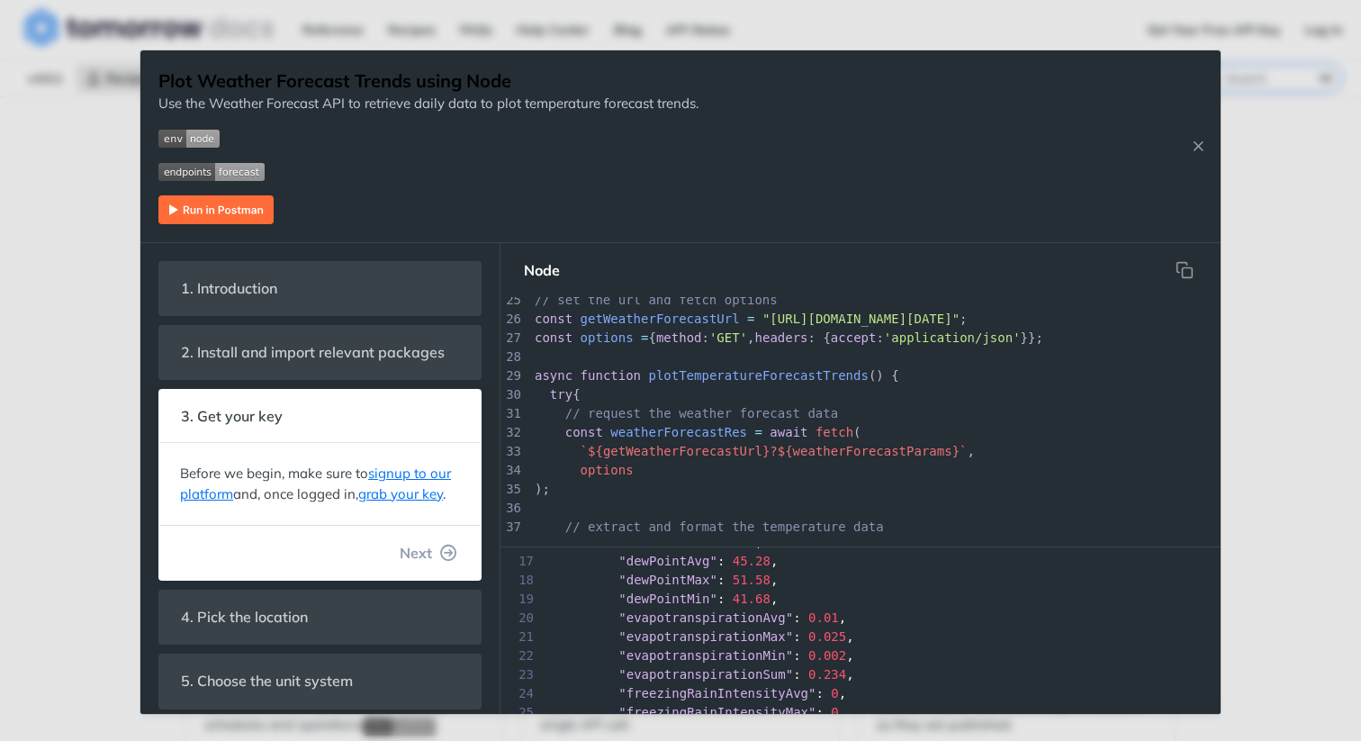
scroll to position [435, 0]
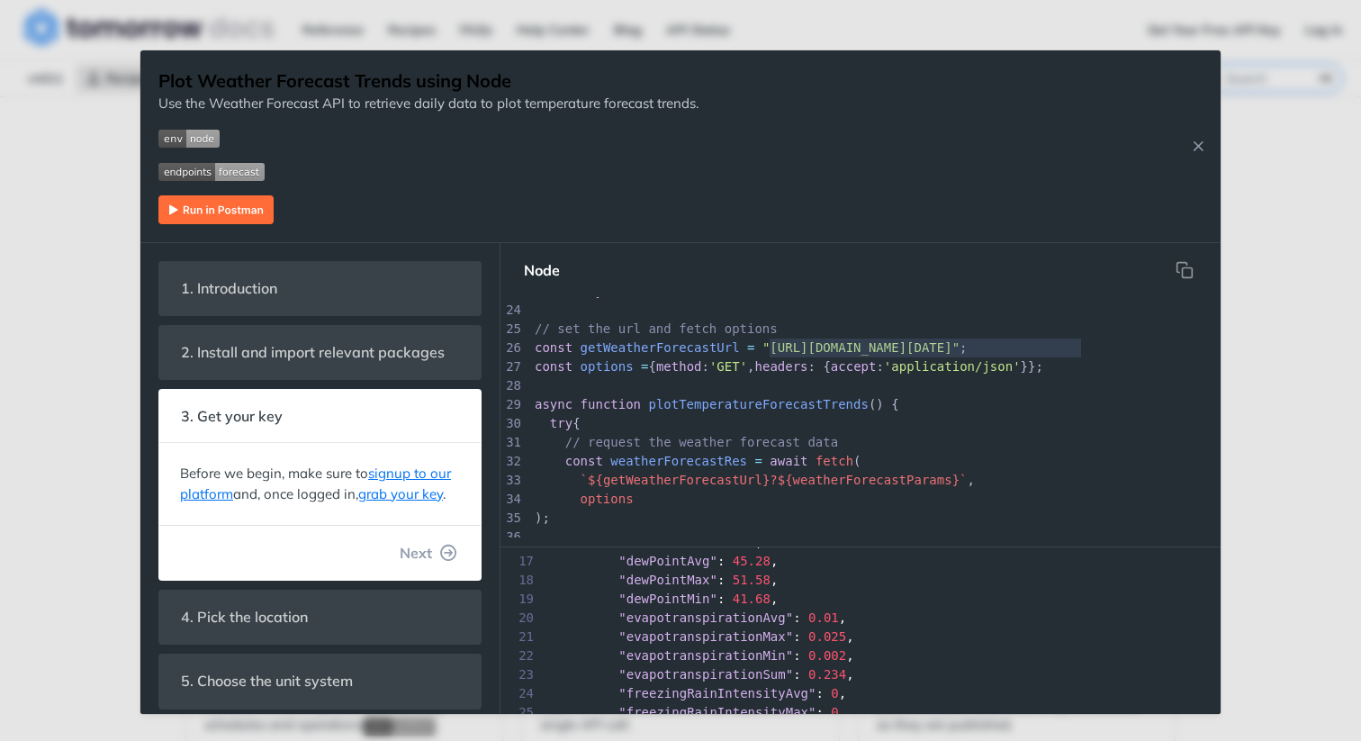
type textarea "[URL][DOMAIN_NAME][DATE]"
drag, startPoint x: 770, startPoint y: 346, endPoint x: 1096, endPoint y: 347, distance: 325.8
click at [959, 347] on span ""[URL][DOMAIN_NAME][DATE]"" at bounding box center [860, 347] width 197 height 14
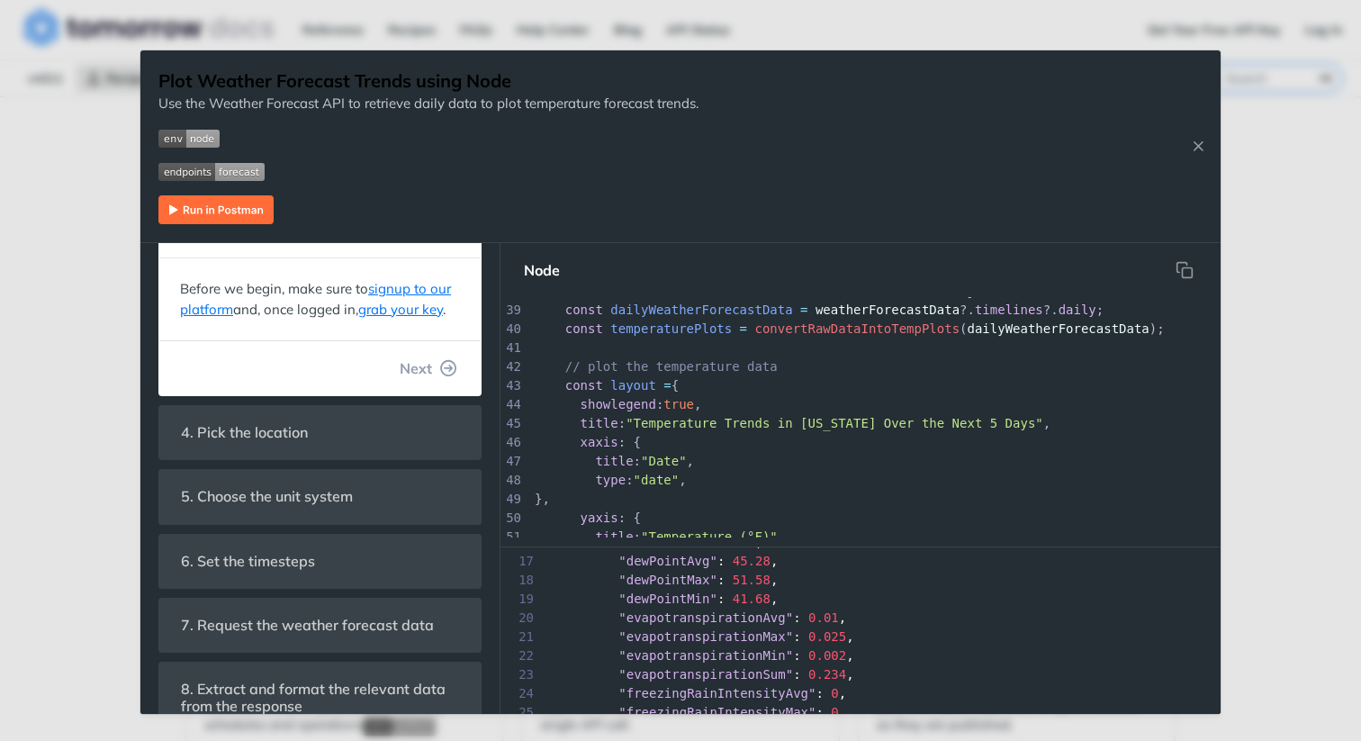
scroll to position [196, 0]
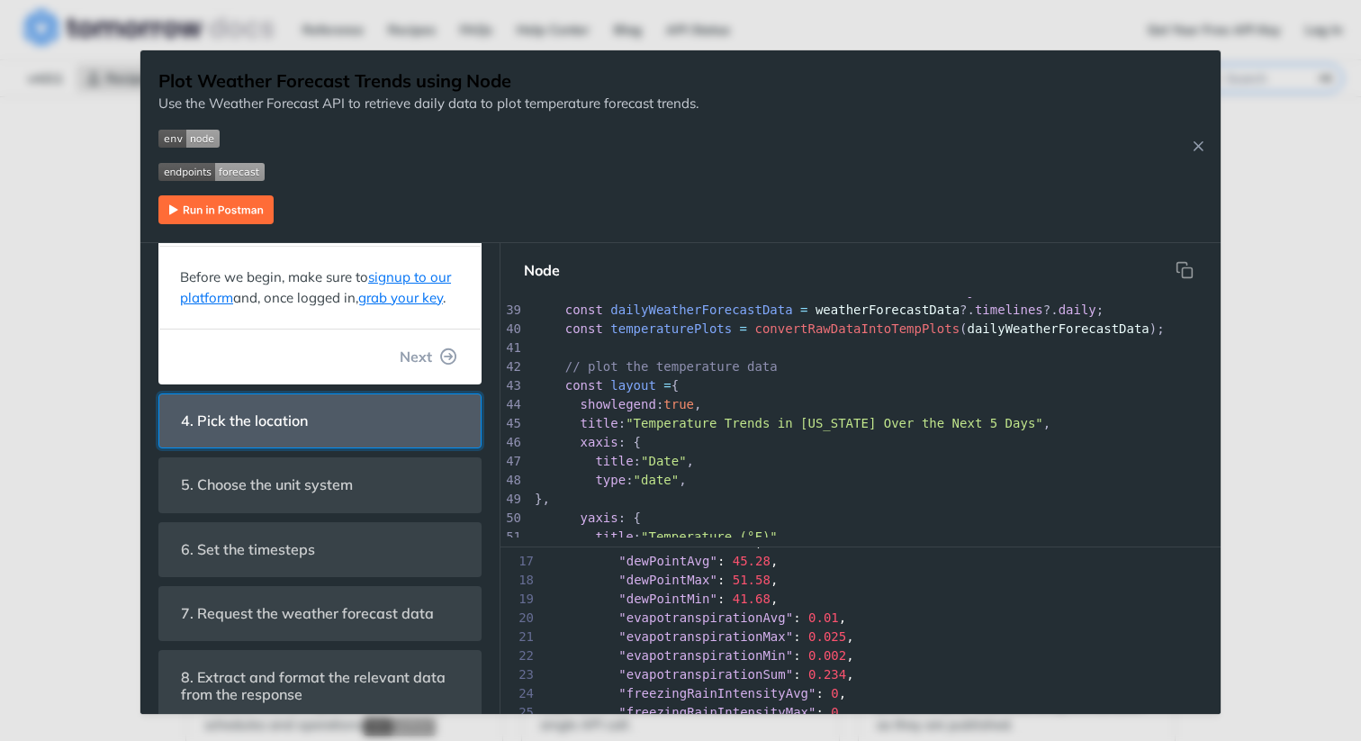
click at [336, 421] on header "4. Pick the location" at bounding box center [319, 420] width 321 height 53
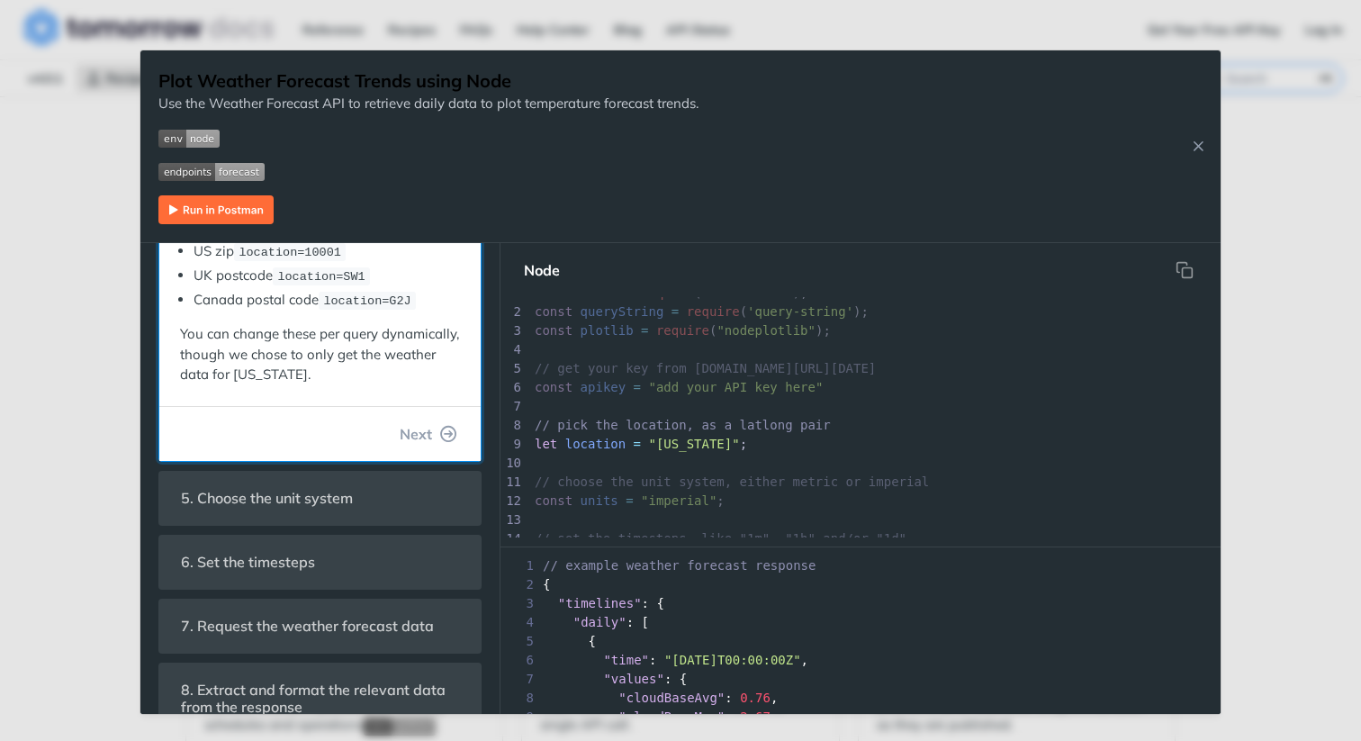
scroll to position [425, 0]
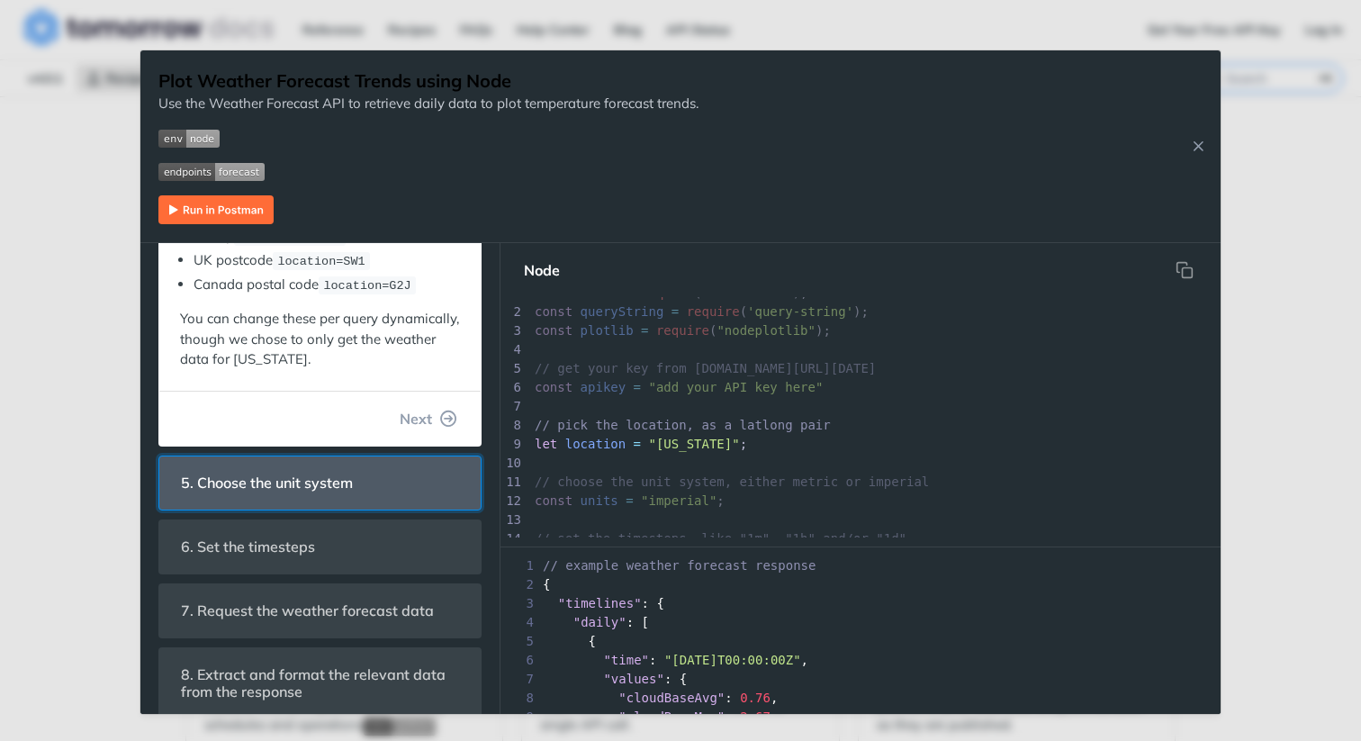
click at [348, 478] on span "5. Choose the unit system" at bounding box center [266, 482] width 197 height 35
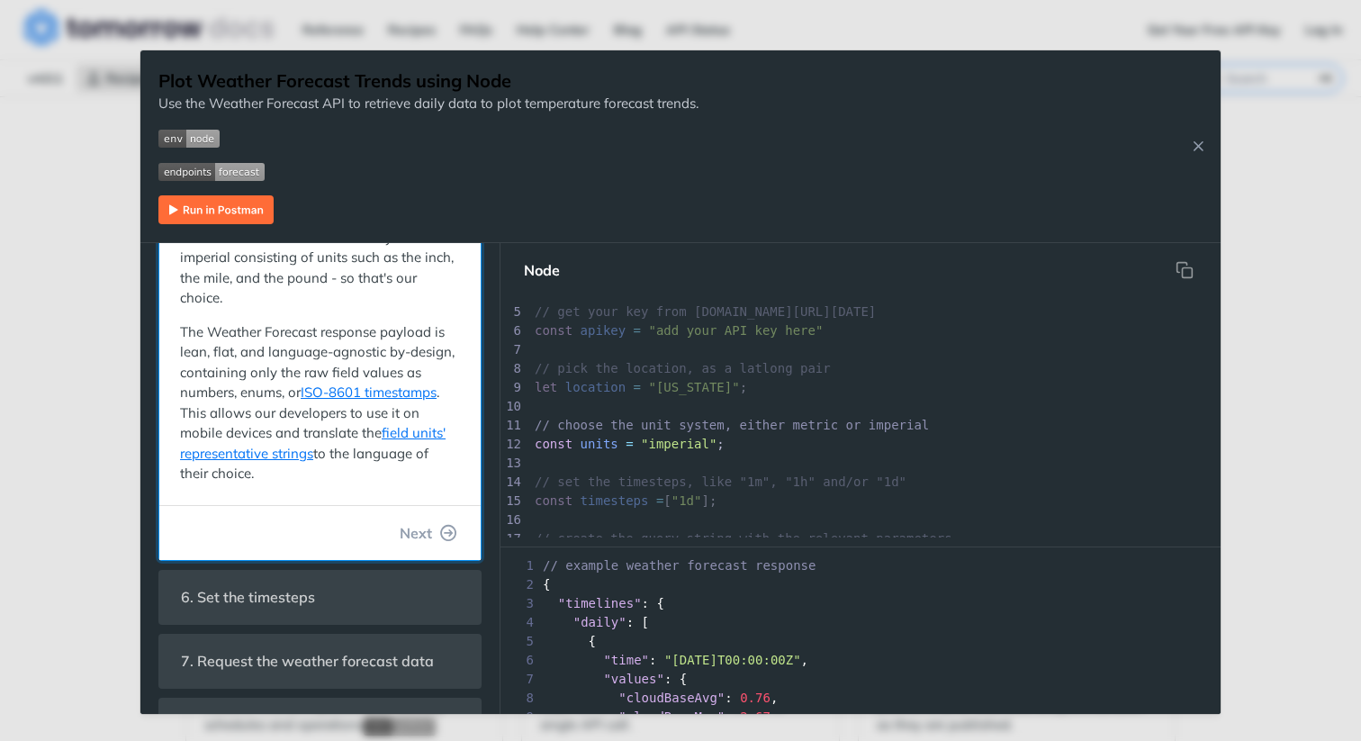
scroll to position [534, 0]
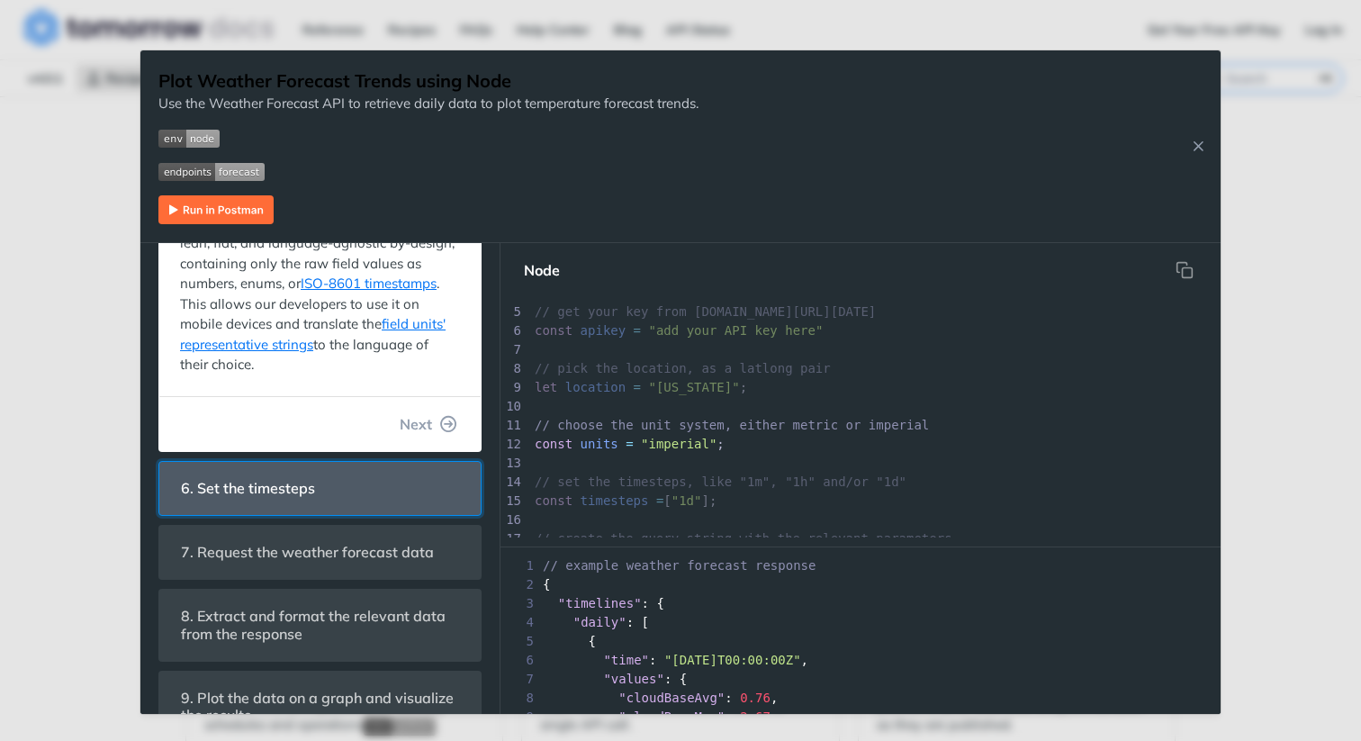
click at [336, 507] on header "6. Set the timesteps" at bounding box center [319, 488] width 321 height 53
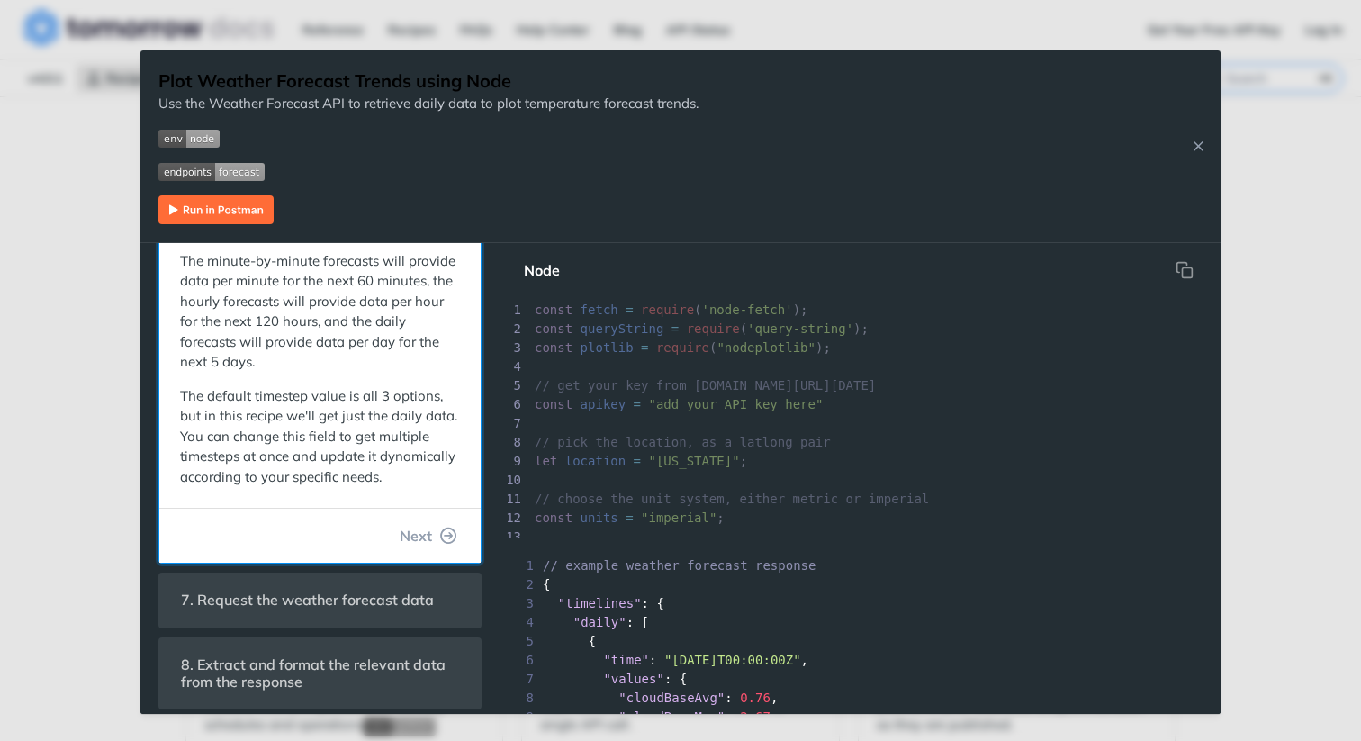
scroll to position [130, 0]
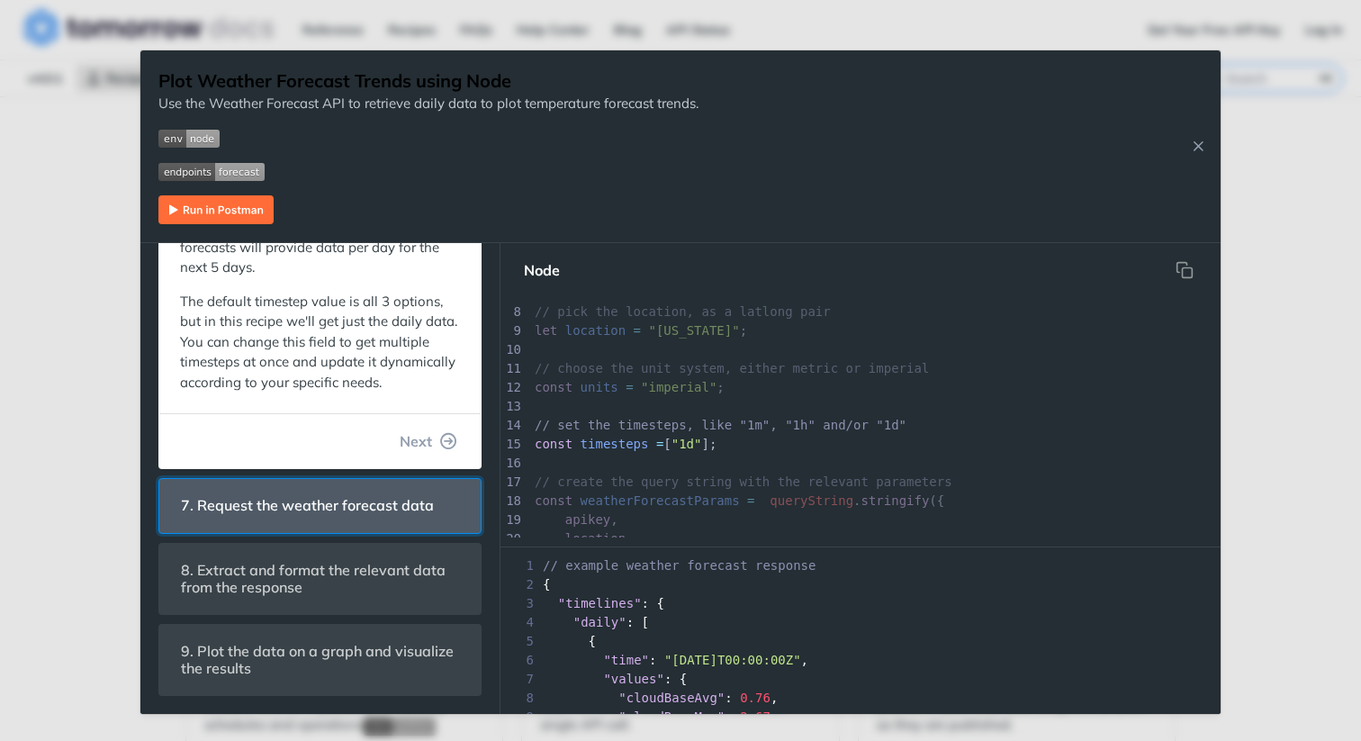
click at [336, 507] on span "7. Request the weather forecast data" at bounding box center [307, 505] width 278 height 35
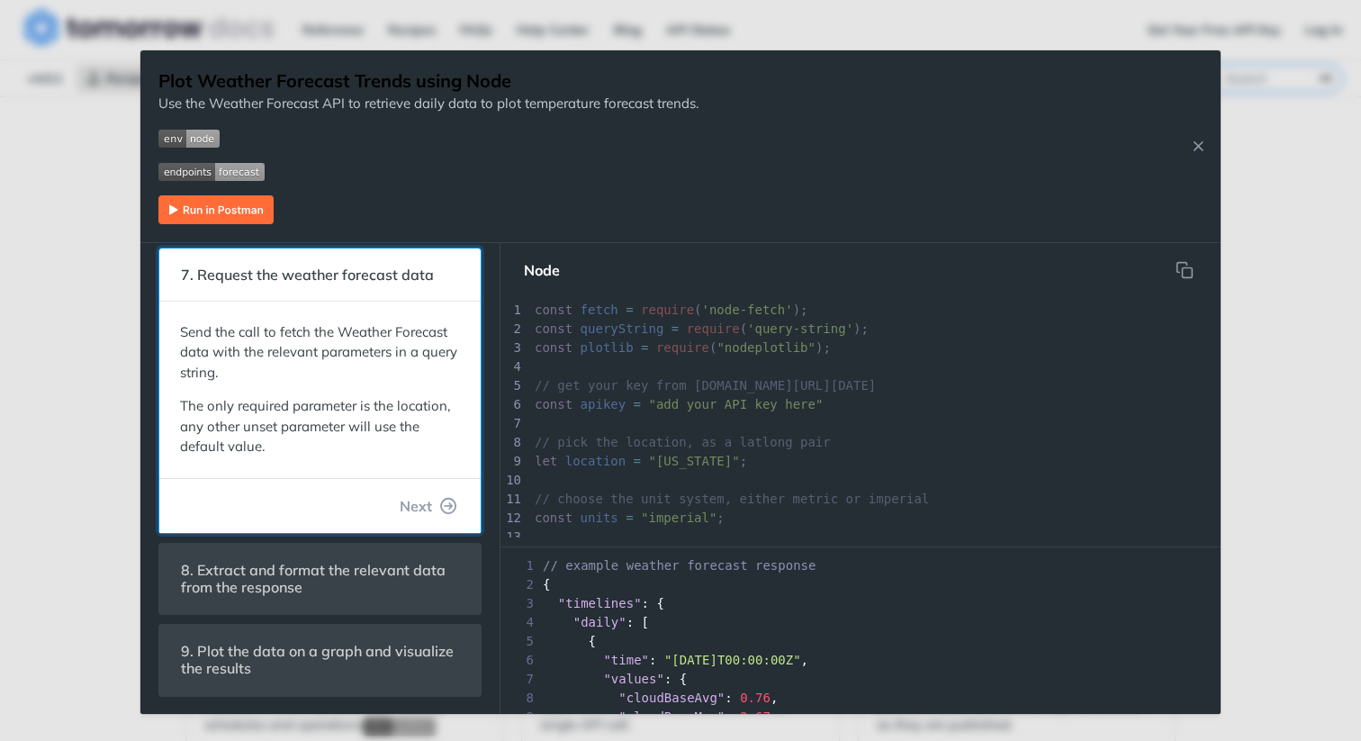
scroll to position [272, 0]
